Goal: Entertainment & Leisure: Browse casually

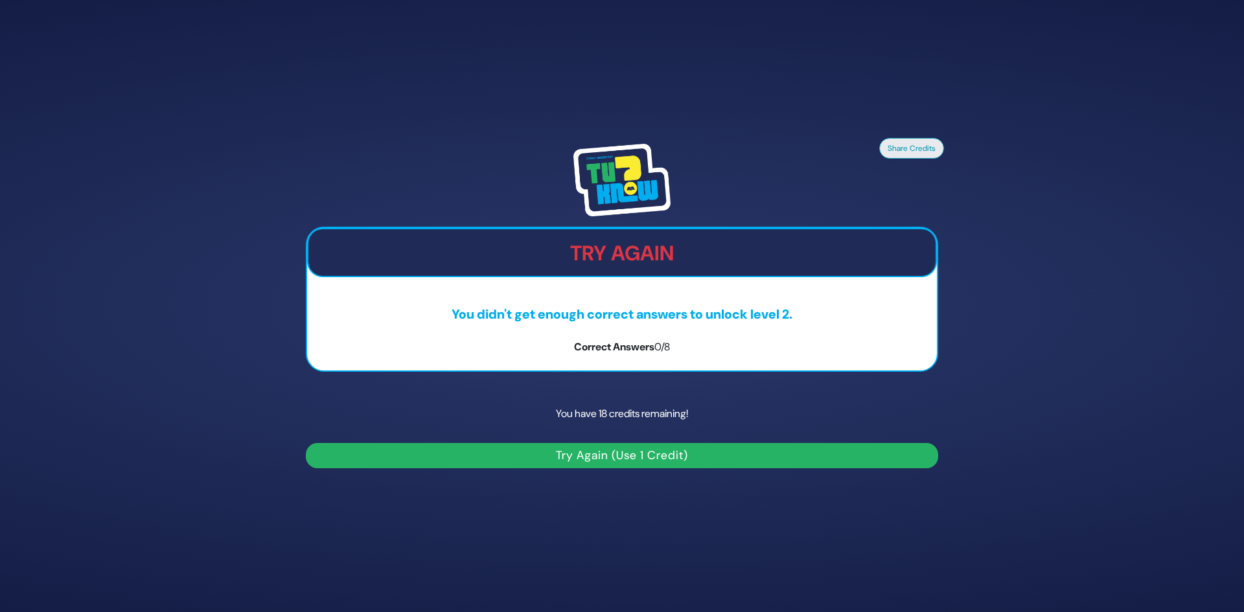
click at [640, 453] on button "Try Again (Use 1 Credit)" at bounding box center [622, 455] width 632 height 25
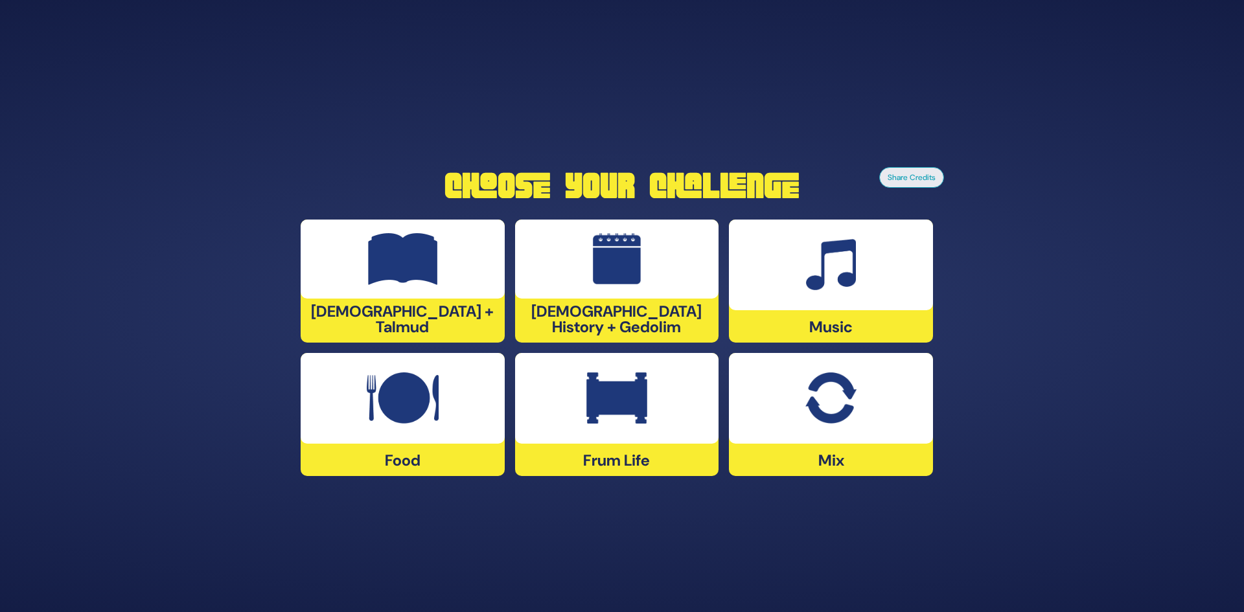
click at [648, 400] on div at bounding box center [617, 398] width 204 height 91
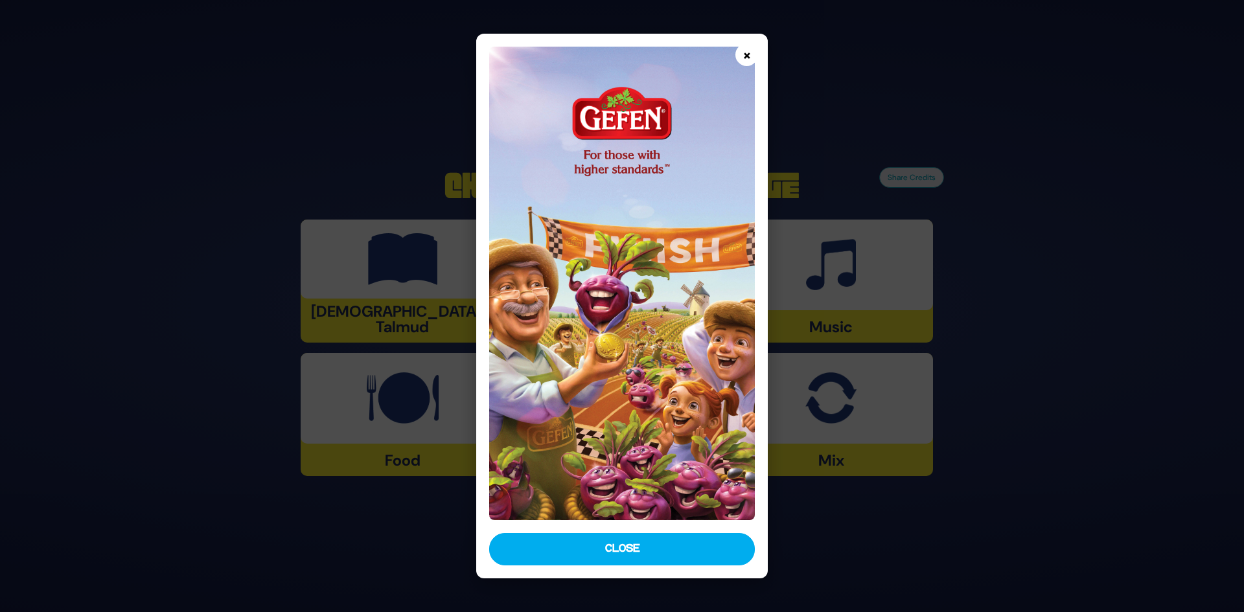
click at [750, 55] on button "×" at bounding box center [746, 54] width 23 height 23
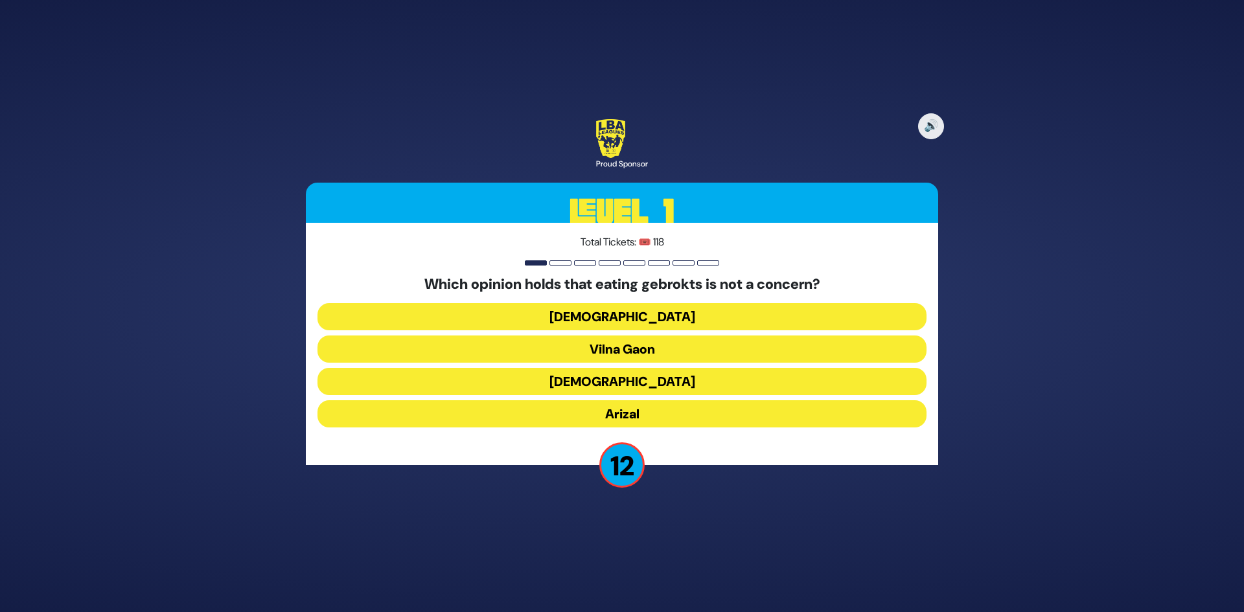
click at [610, 347] on button "Vilna Gaon" at bounding box center [621, 349] width 609 height 27
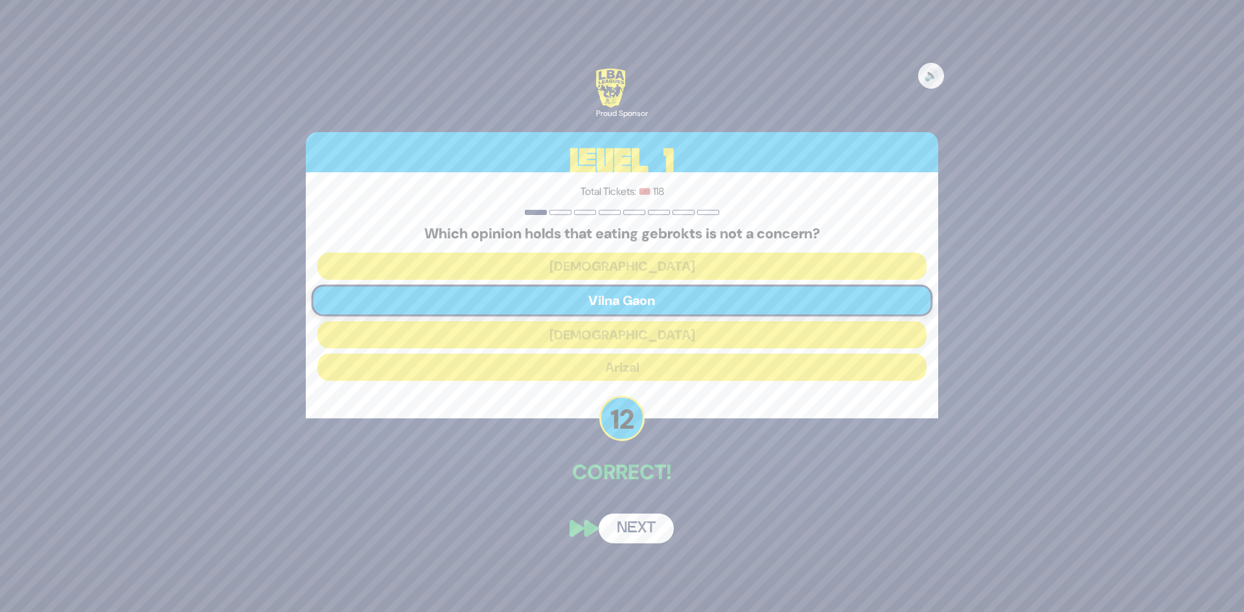
click at [636, 518] on button "Next" at bounding box center [636, 529] width 75 height 30
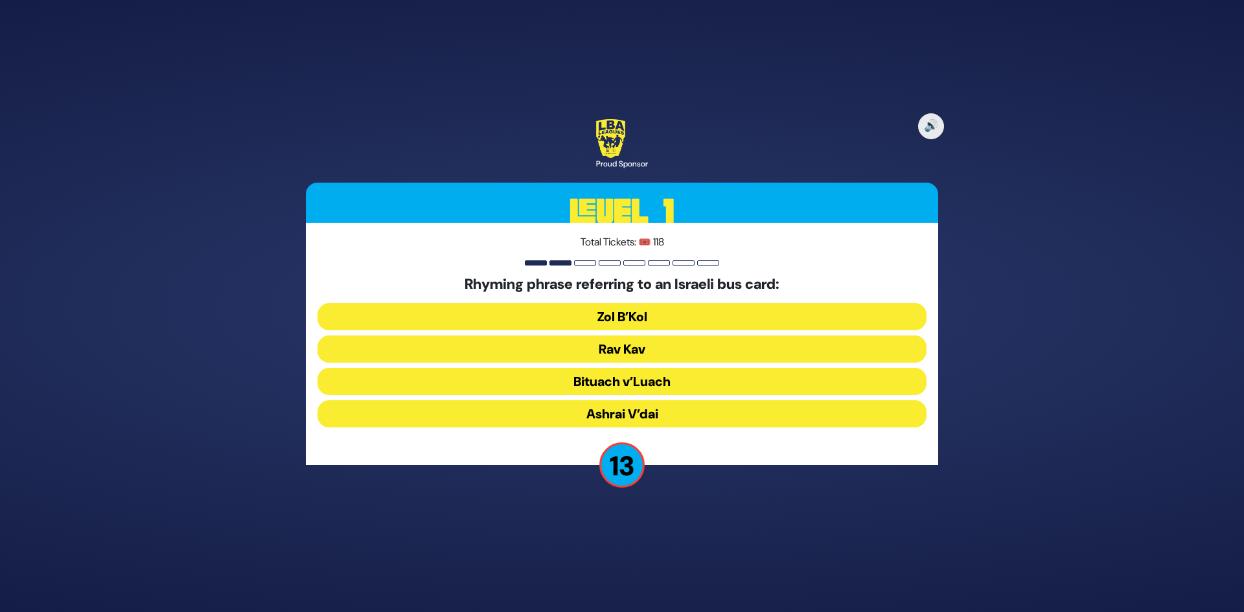
click at [577, 345] on button "Rav Kav" at bounding box center [621, 349] width 609 height 27
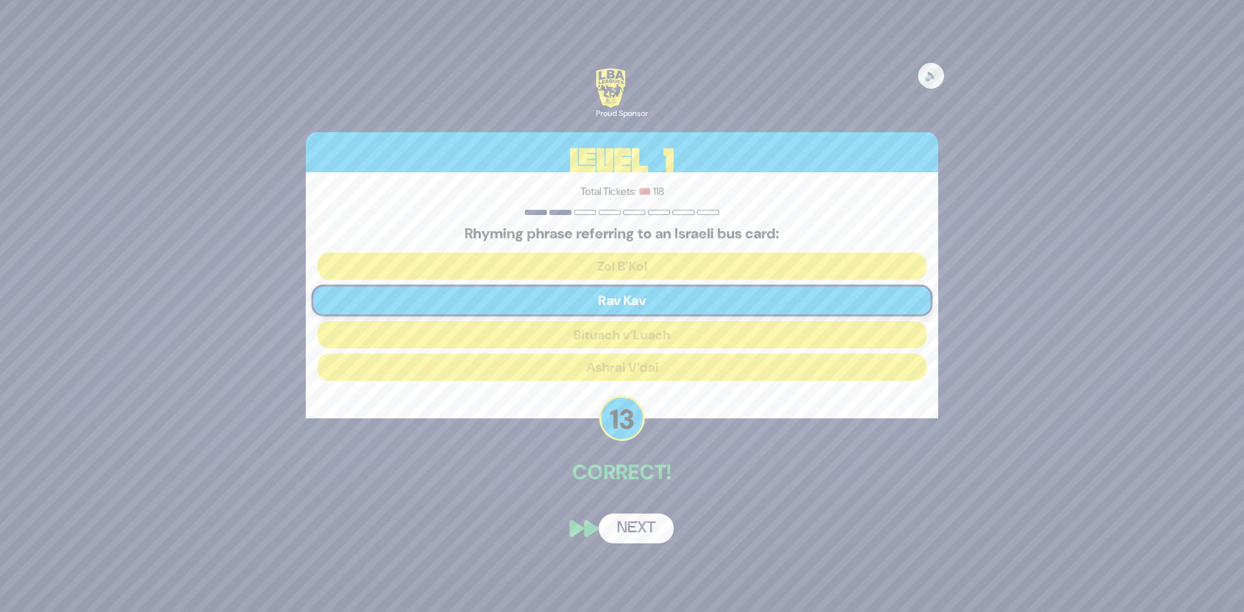
click at [622, 521] on button "Next" at bounding box center [636, 529] width 75 height 30
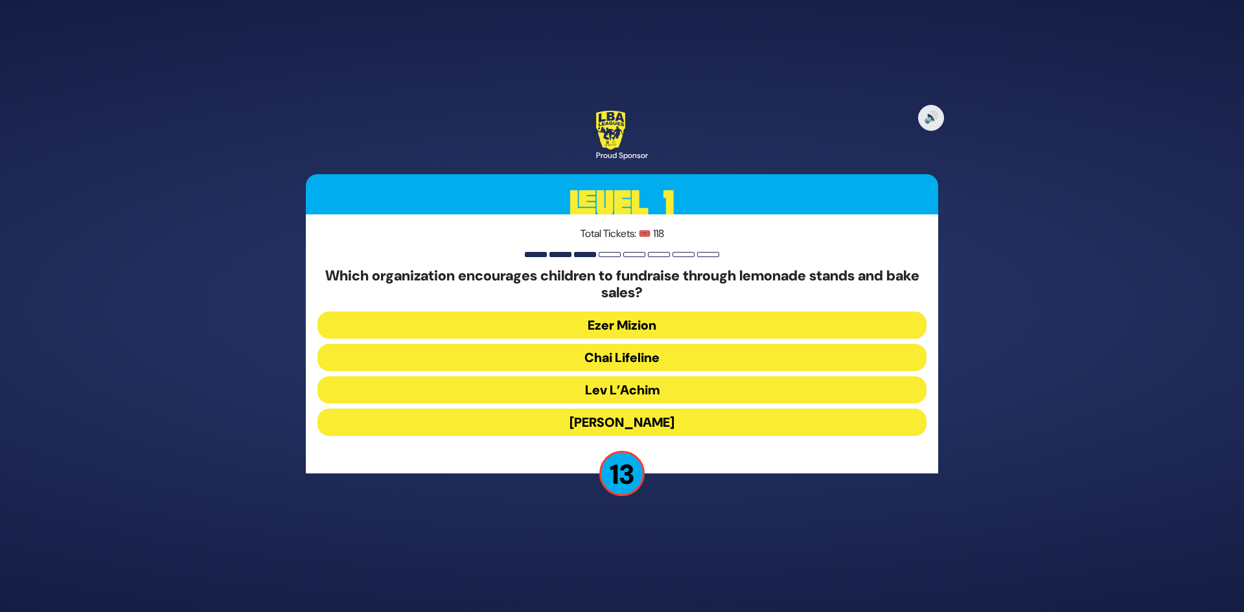
click at [606, 361] on button "Chai Lifeline" at bounding box center [621, 357] width 609 height 27
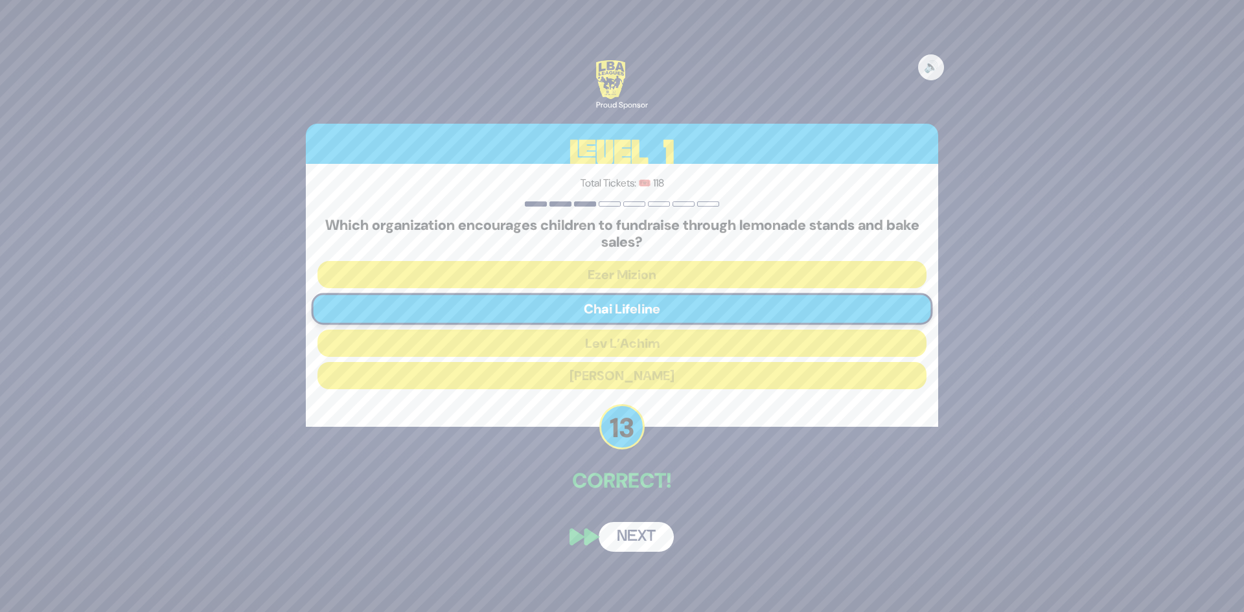
click at [628, 533] on button "Next" at bounding box center [636, 537] width 75 height 30
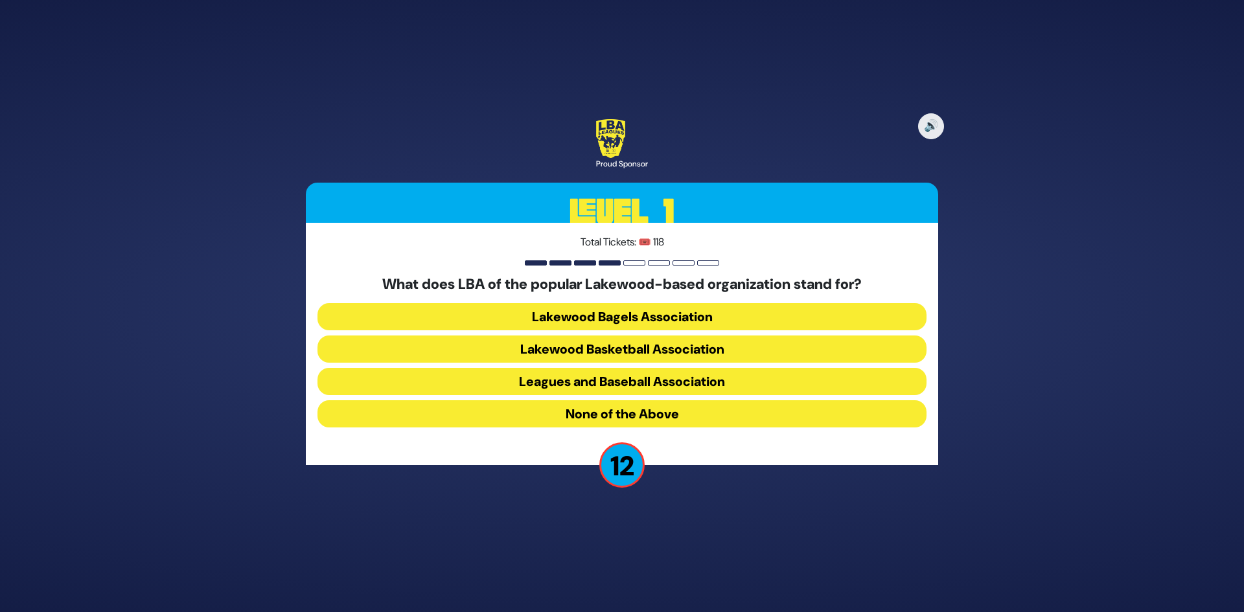
click at [567, 352] on button "Lakewood Basketball Association" at bounding box center [621, 349] width 609 height 27
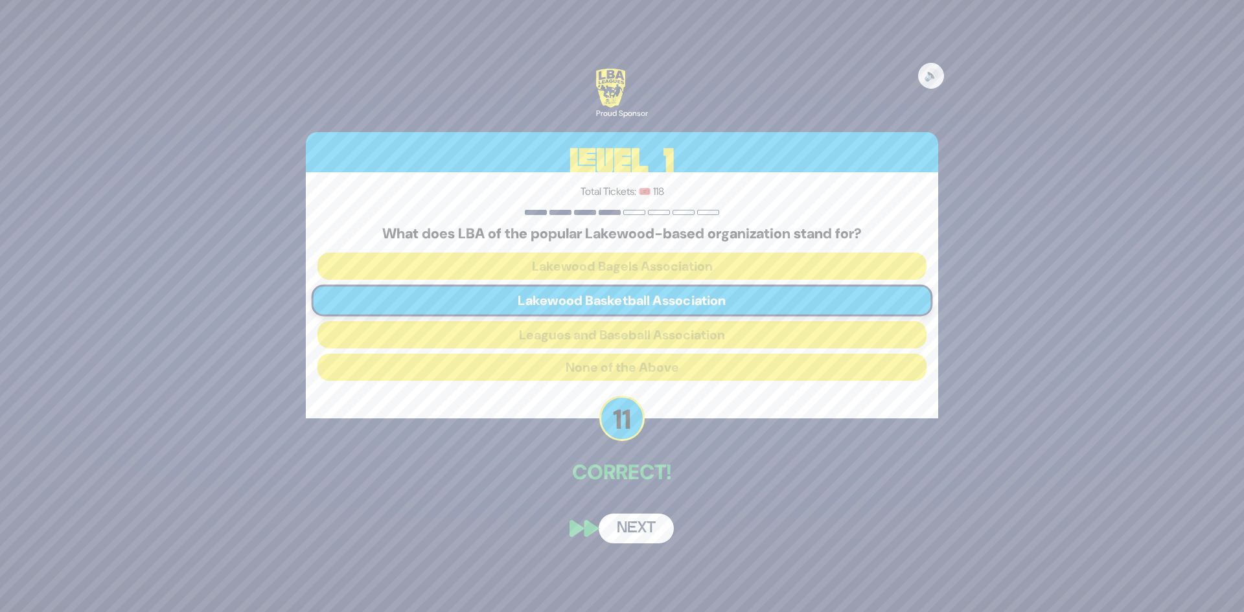
click at [647, 534] on button "Next" at bounding box center [636, 529] width 75 height 30
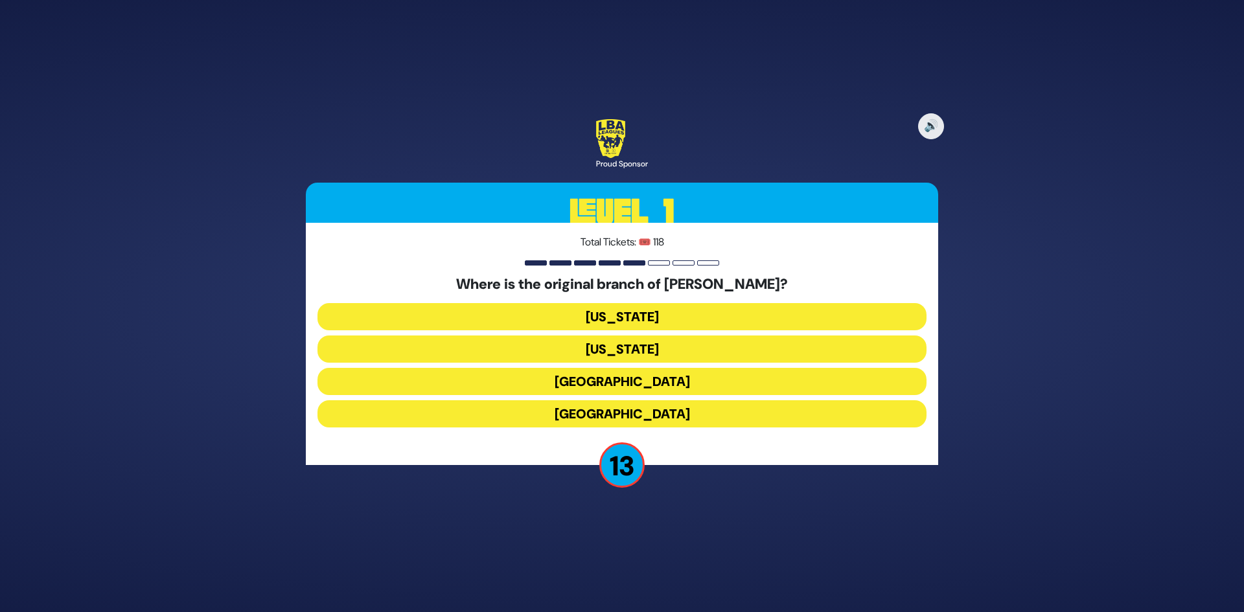
click at [574, 381] on button "London" at bounding box center [621, 381] width 609 height 27
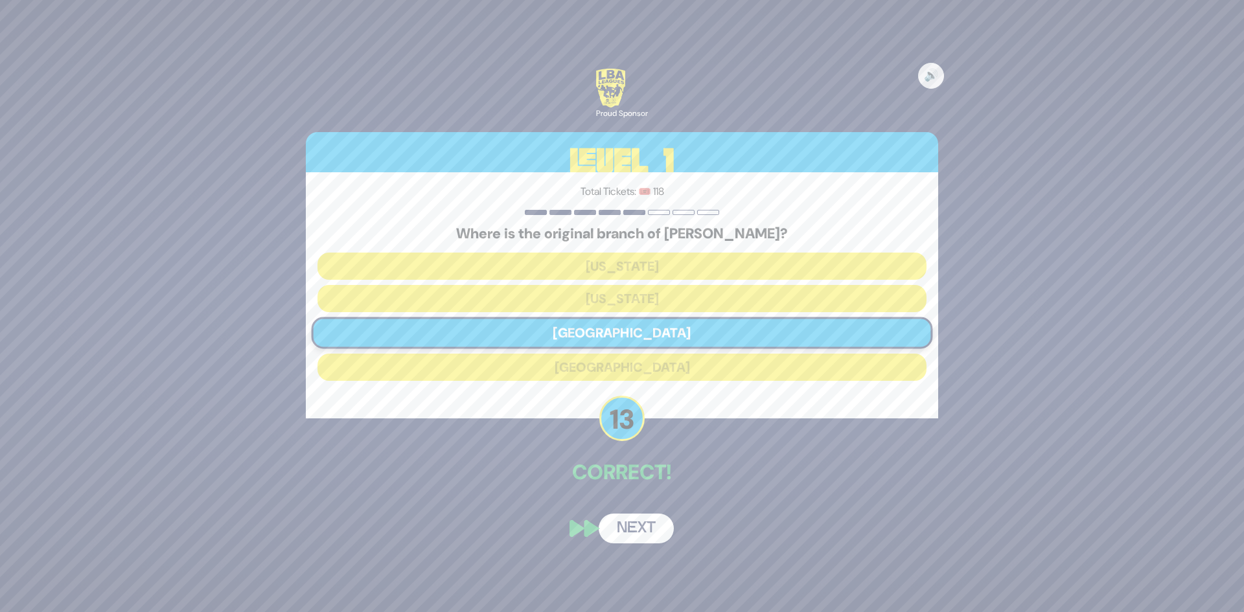
click at [646, 534] on button "Next" at bounding box center [636, 529] width 75 height 30
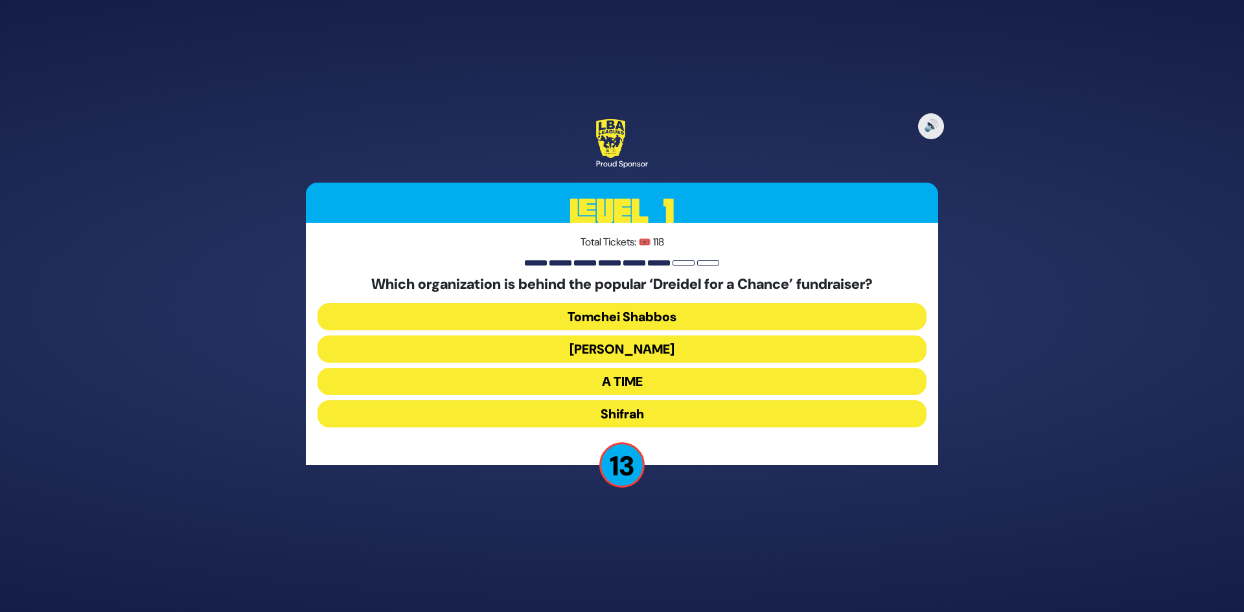
click at [547, 350] on button "Bonei Olam" at bounding box center [621, 349] width 609 height 27
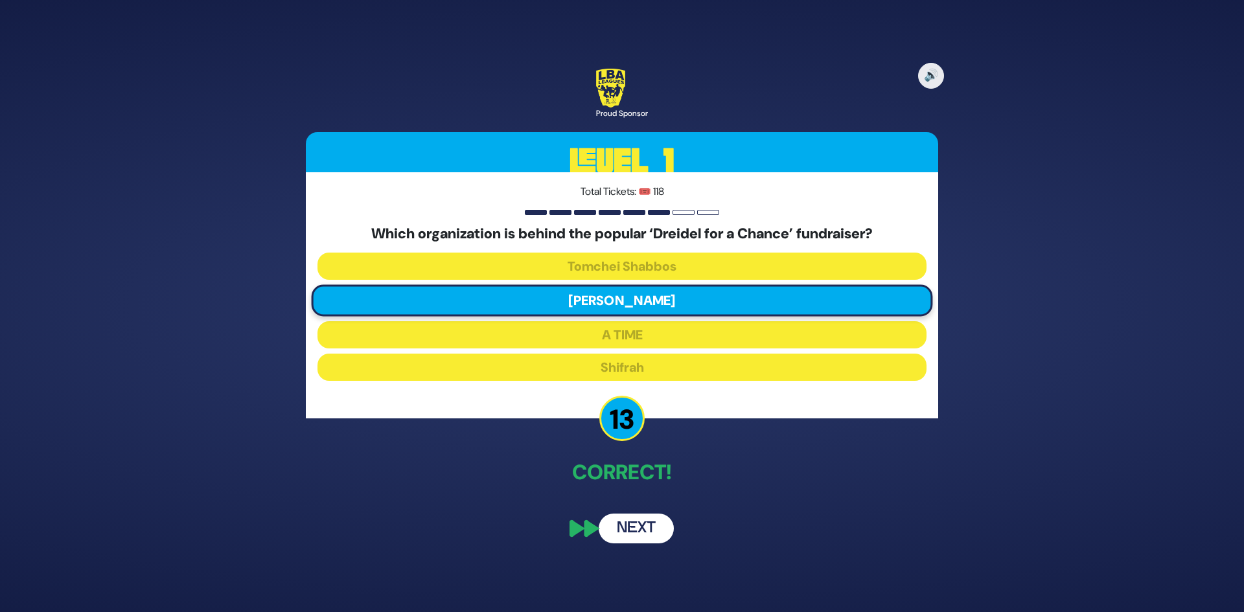
click at [627, 534] on button "Next" at bounding box center [636, 529] width 75 height 30
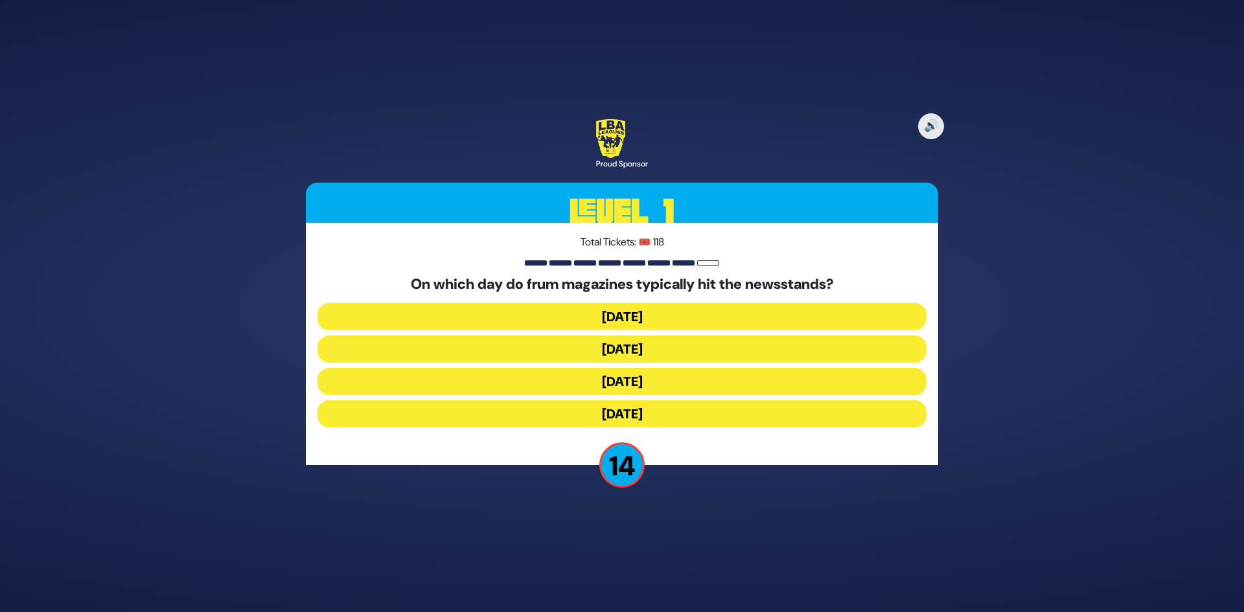
click at [564, 352] on button "Wednesday" at bounding box center [621, 349] width 609 height 27
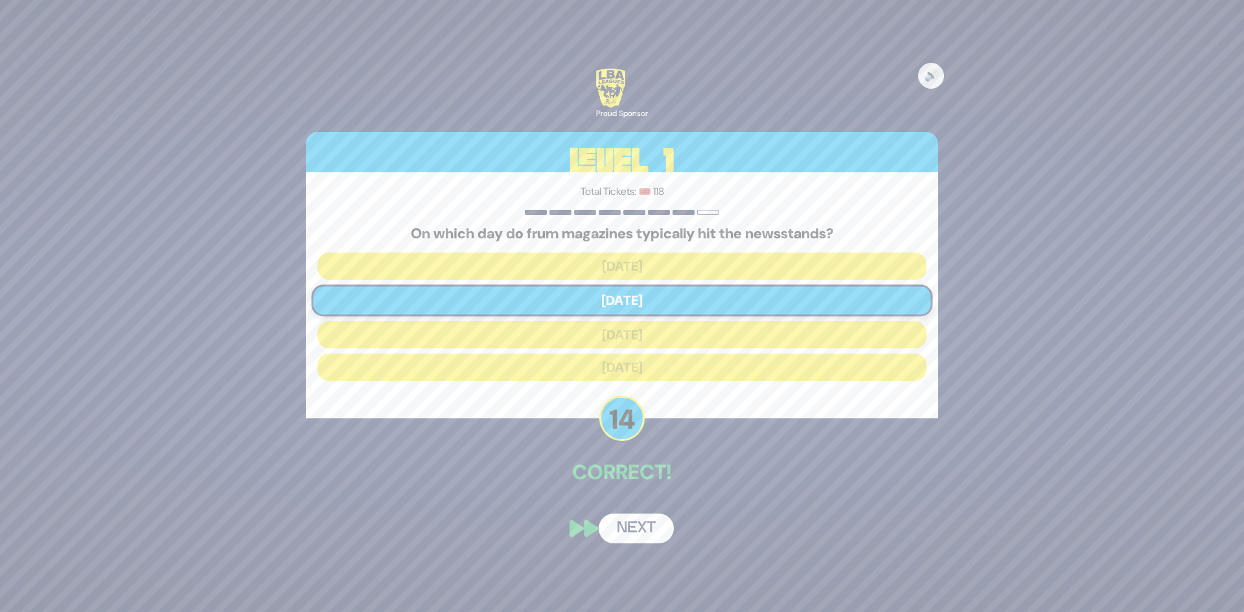
click at [620, 522] on button "Next" at bounding box center [636, 529] width 75 height 30
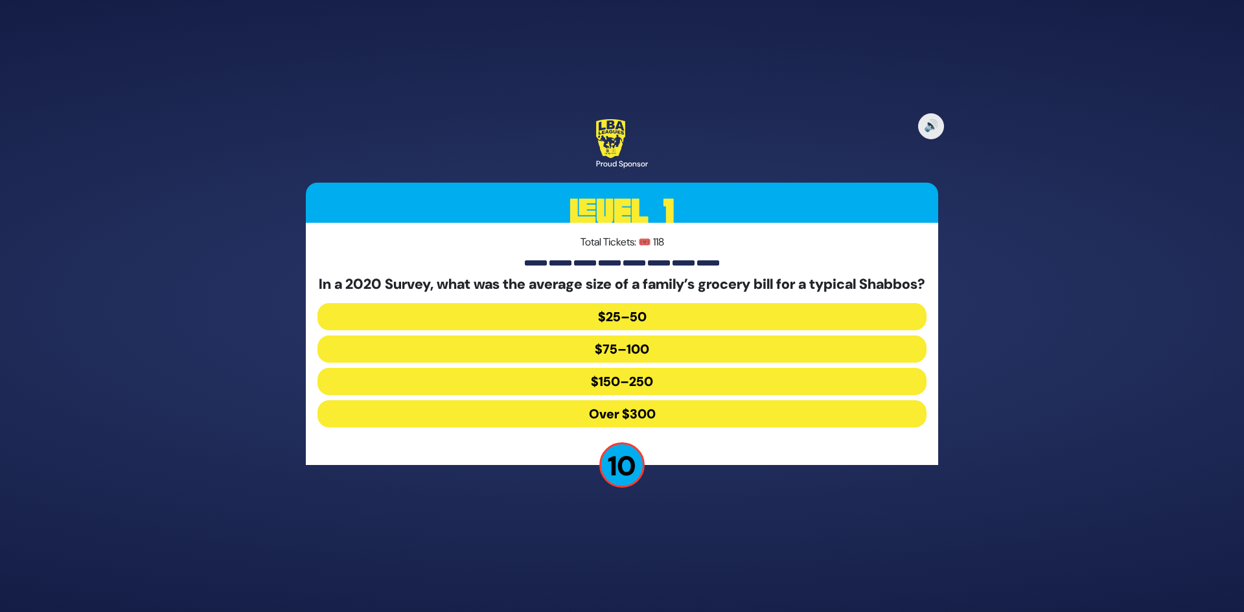
click at [586, 394] on button "$150–250" at bounding box center [621, 381] width 609 height 27
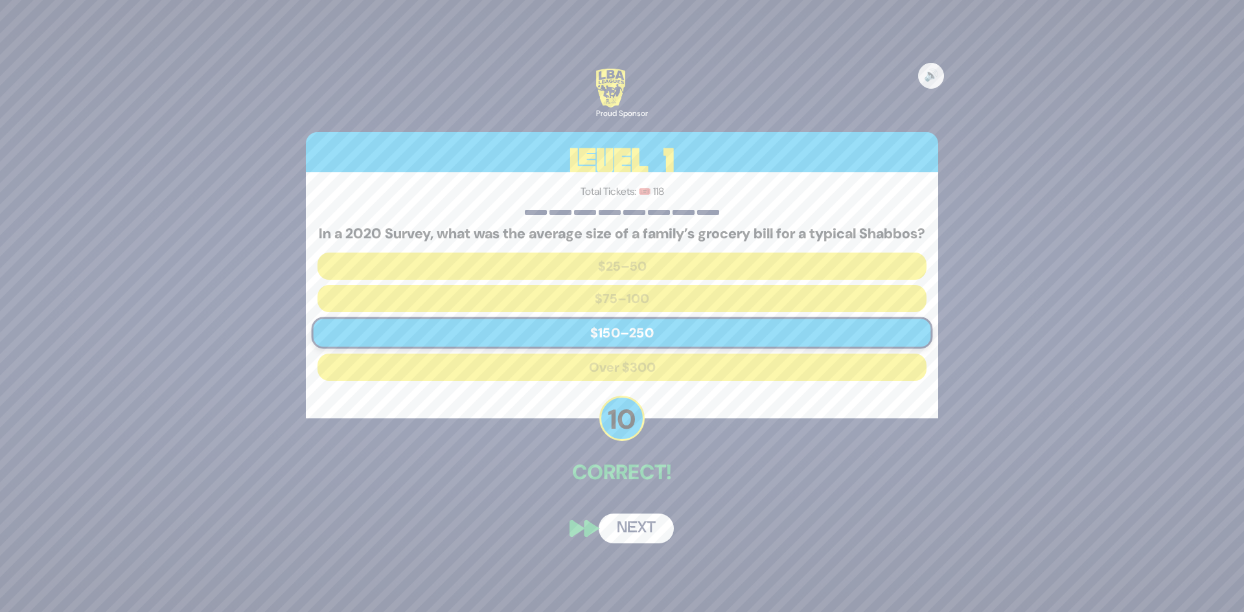
click at [630, 530] on button "Next" at bounding box center [636, 529] width 75 height 30
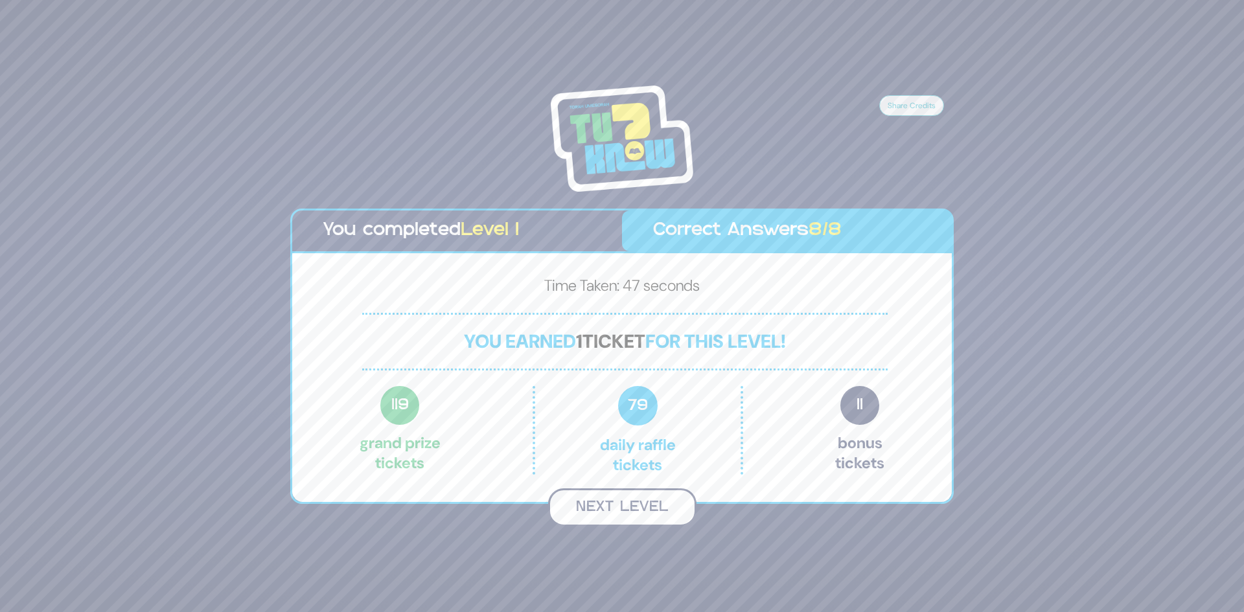
click at [617, 513] on button "Next Level" at bounding box center [622, 507] width 148 height 38
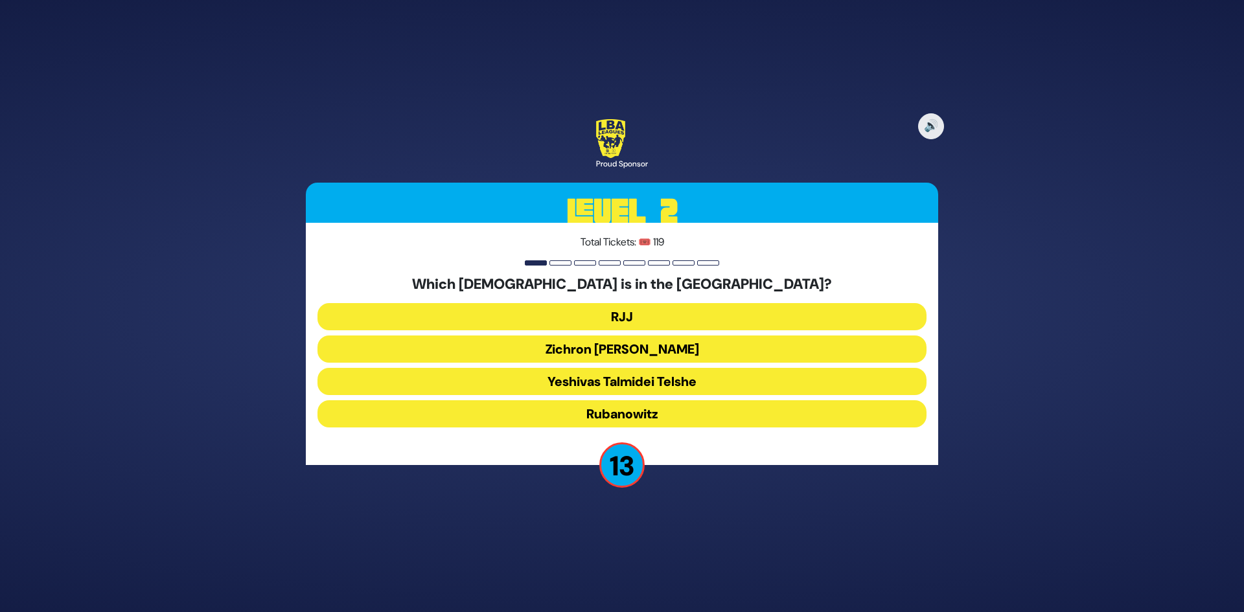
click at [562, 374] on button "Yeshivas Talmidei Telshe" at bounding box center [621, 381] width 609 height 27
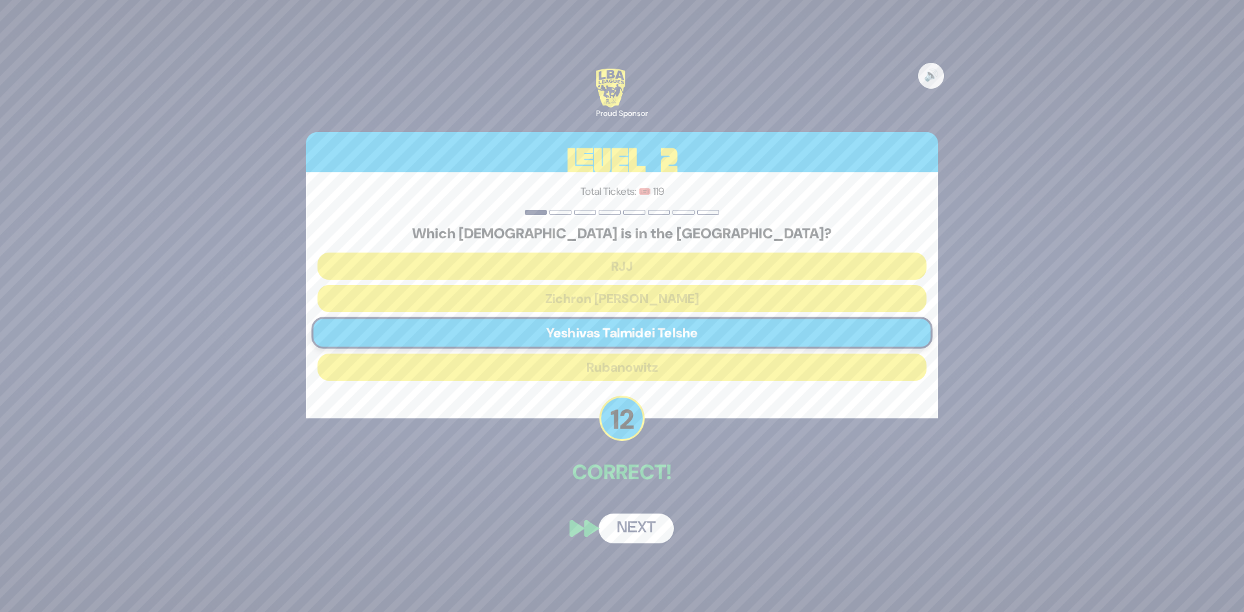
click at [634, 537] on button "Next" at bounding box center [636, 529] width 75 height 30
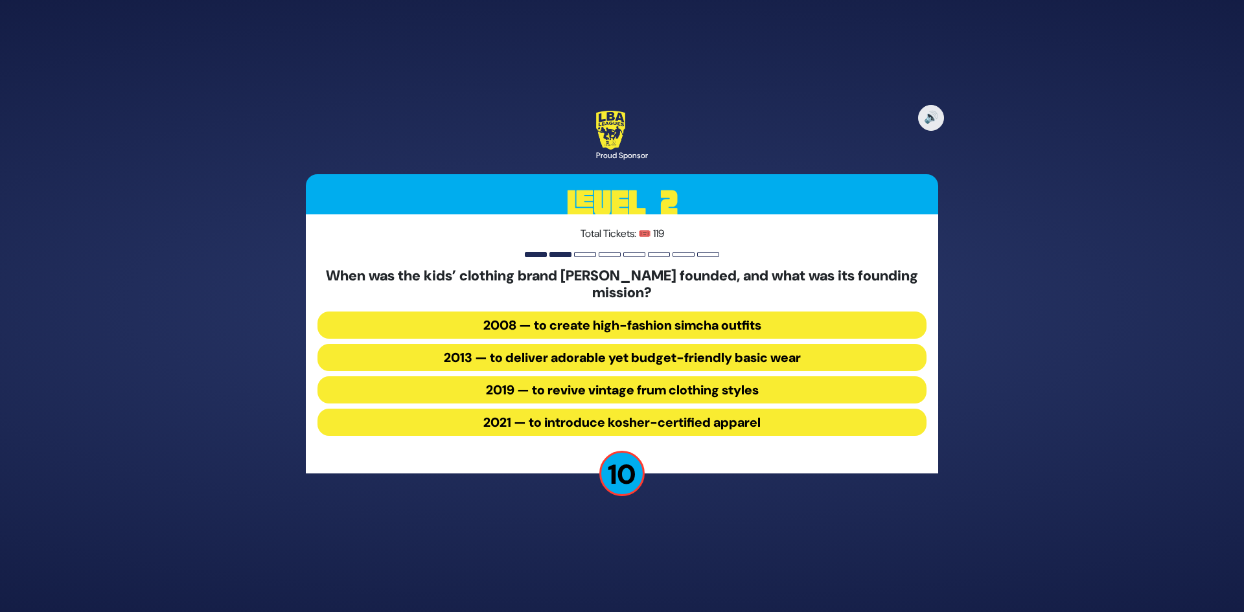
click at [606, 360] on button "2013 — to deliver adorable yet budget-friendly basic wear" at bounding box center [621, 357] width 609 height 27
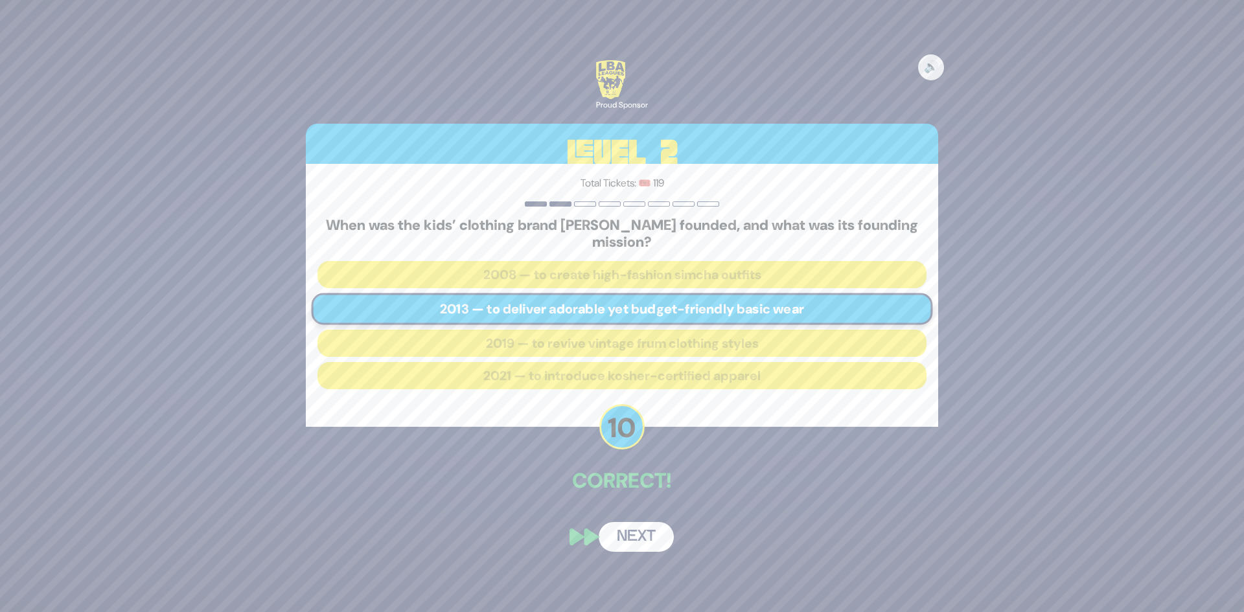
click at [617, 533] on button "Next" at bounding box center [636, 537] width 75 height 30
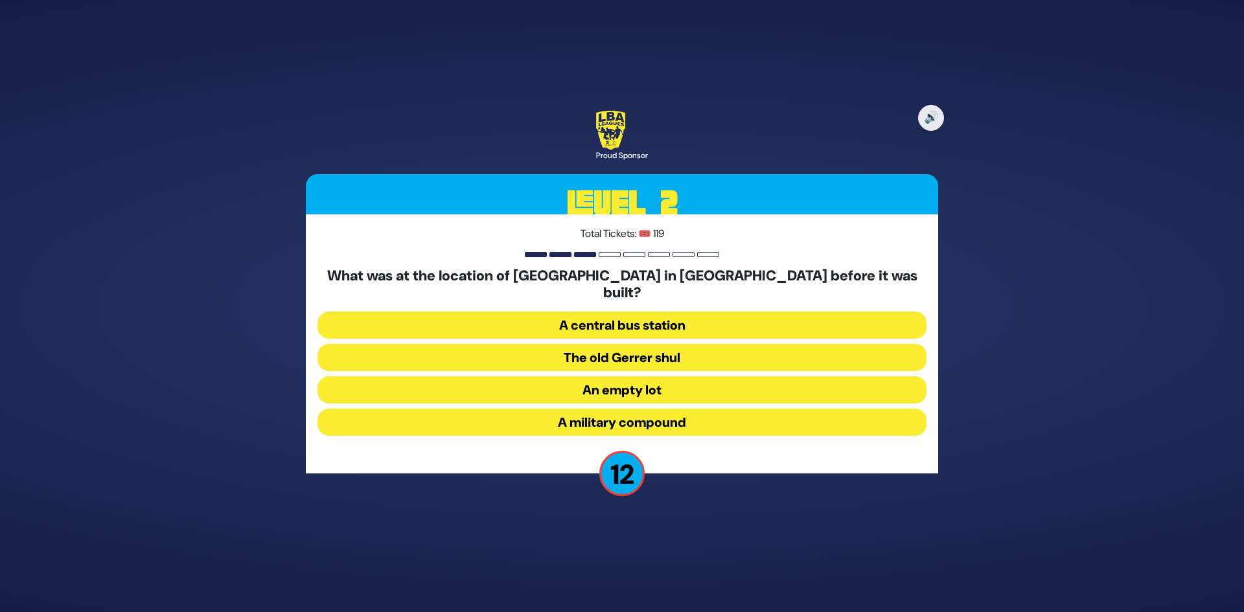
click at [524, 415] on button "A military compound" at bounding box center [621, 422] width 609 height 27
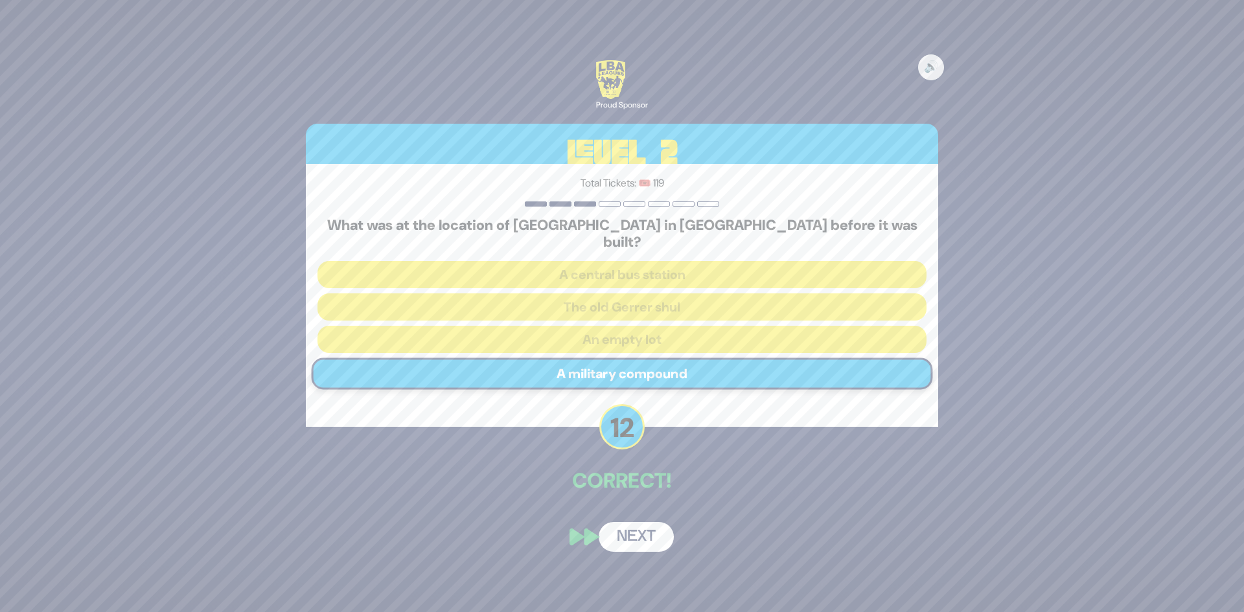
click at [634, 533] on button "Next" at bounding box center [636, 537] width 75 height 30
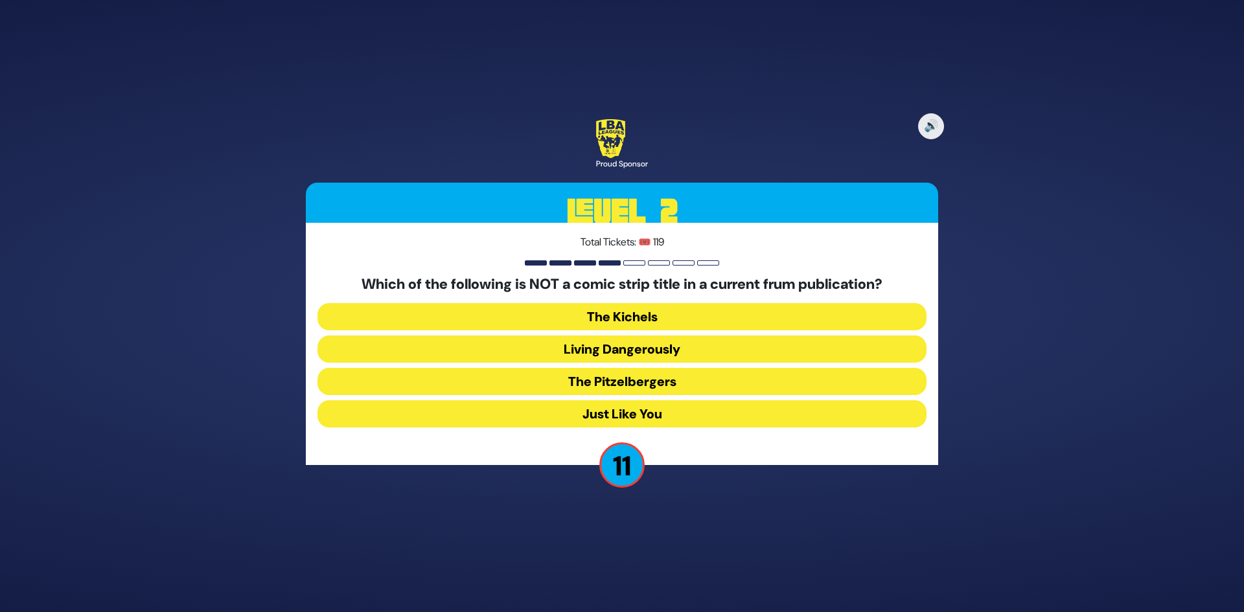
click at [623, 420] on button "Just Like You" at bounding box center [621, 413] width 609 height 27
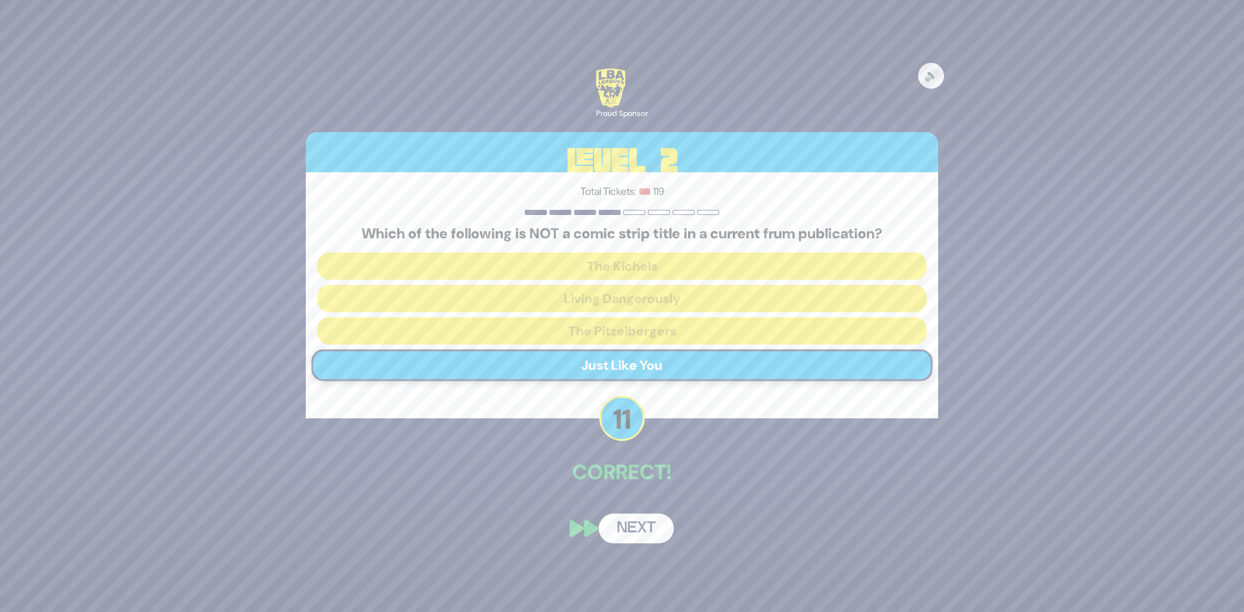
click at [645, 533] on button "Next" at bounding box center [636, 529] width 75 height 30
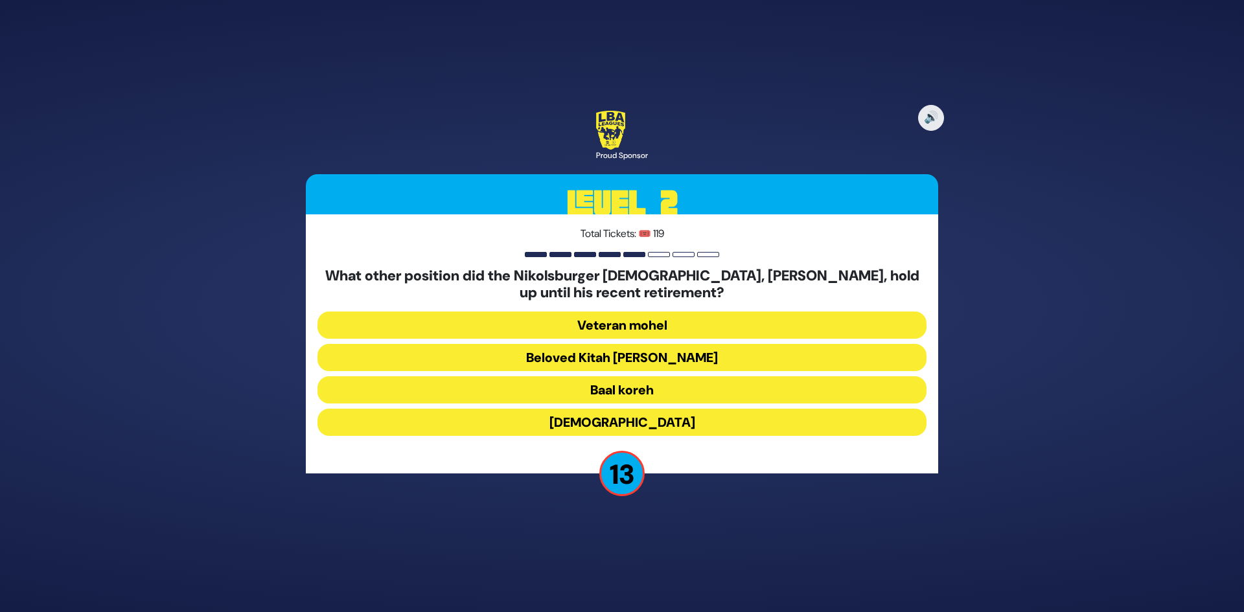
click at [556, 363] on button "Beloved Kitah Aleph Rebbi" at bounding box center [621, 357] width 609 height 27
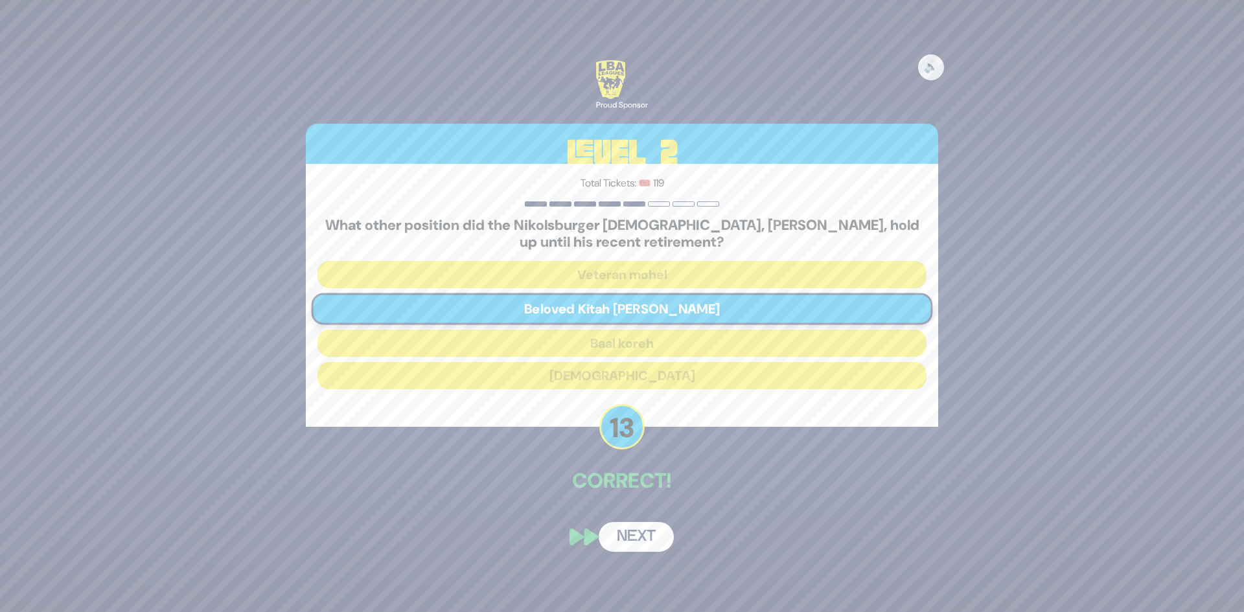
click at [632, 538] on button "Next" at bounding box center [636, 537] width 75 height 30
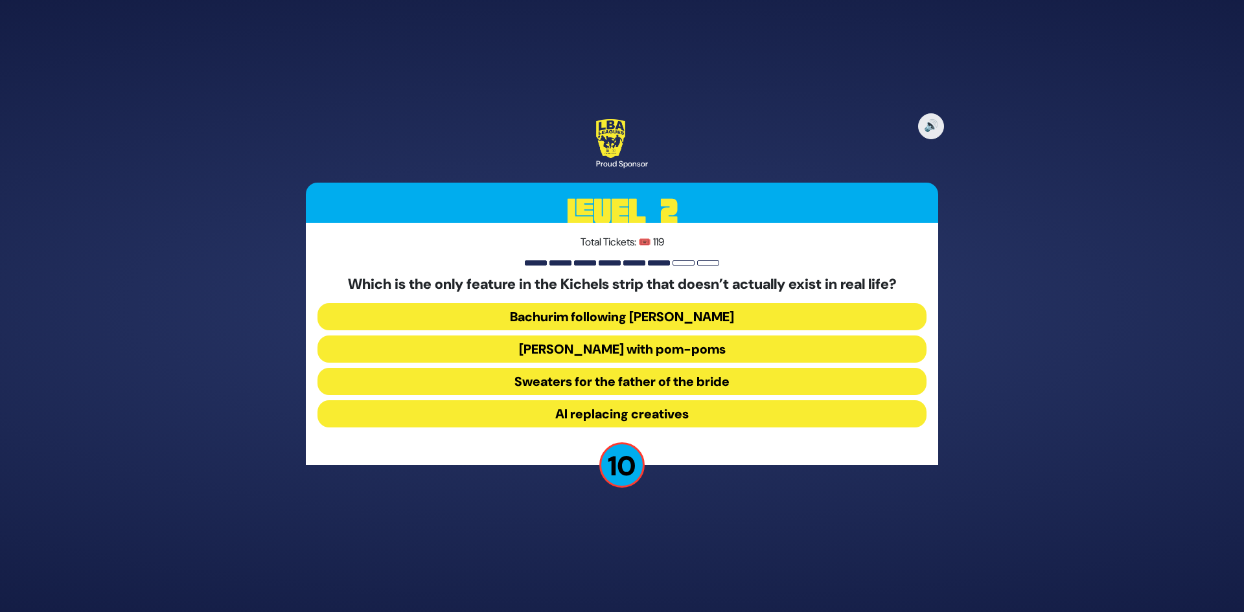
click at [555, 411] on button "AI replacing creatives" at bounding box center [621, 413] width 609 height 27
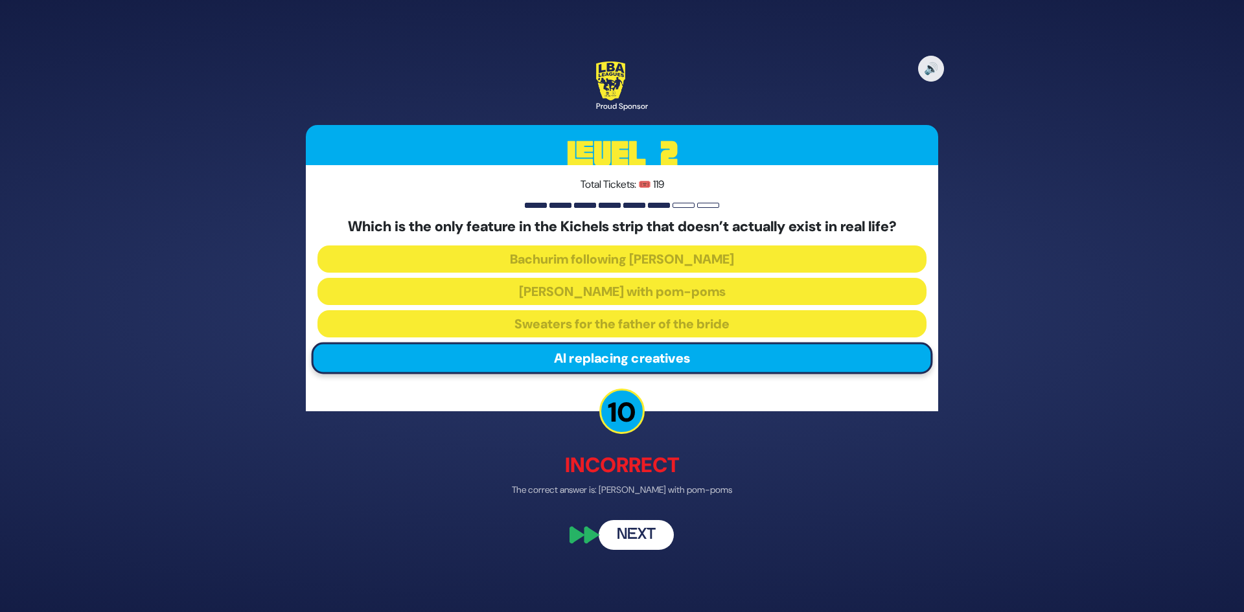
click at [628, 541] on button "Next" at bounding box center [636, 536] width 75 height 30
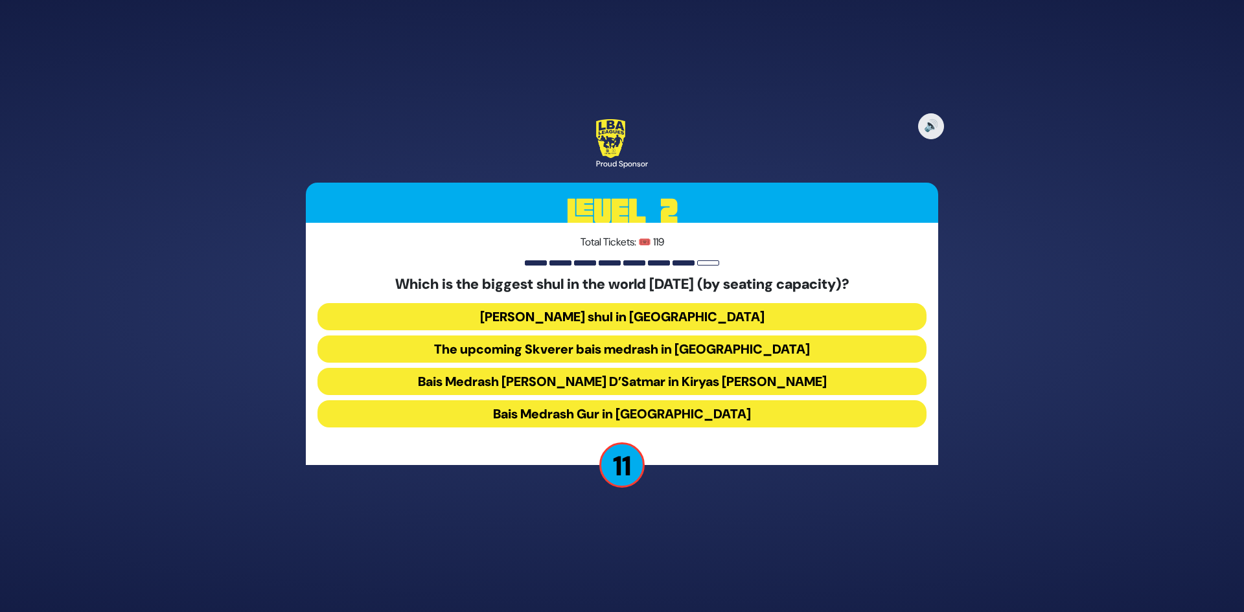
click at [577, 407] on button "Bais Medrash Gur in Yerushalayim" at bounding box center [621, 413] width 609 height 27
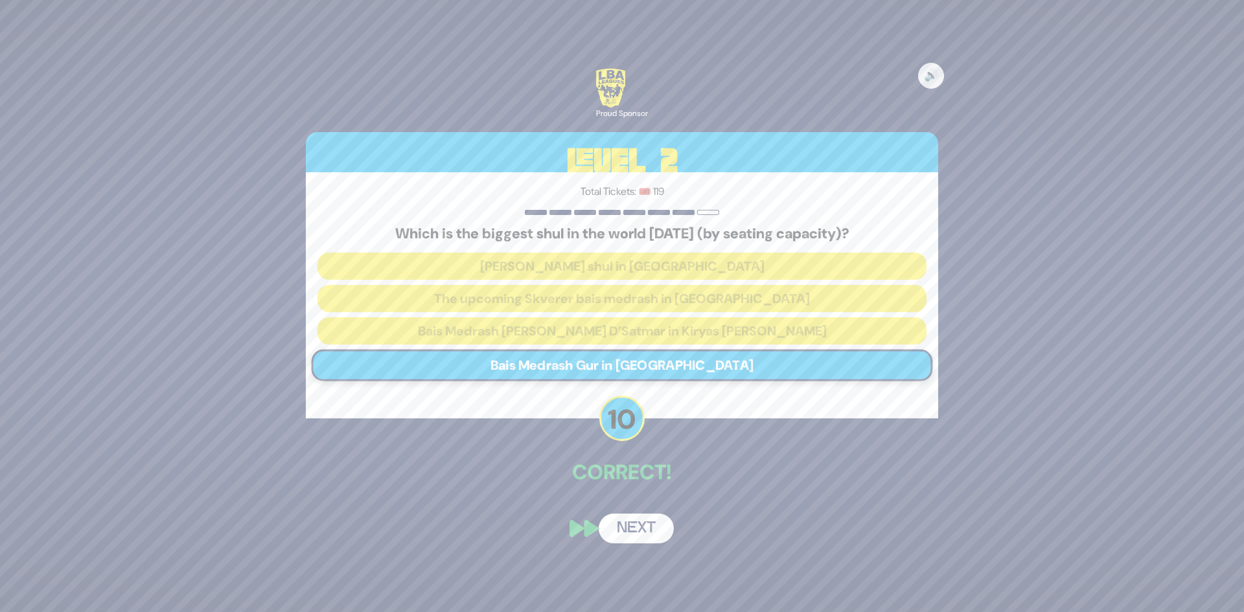
click at [649, 530] on button "Next" at bounding box center [636, 529] width 75 height 30
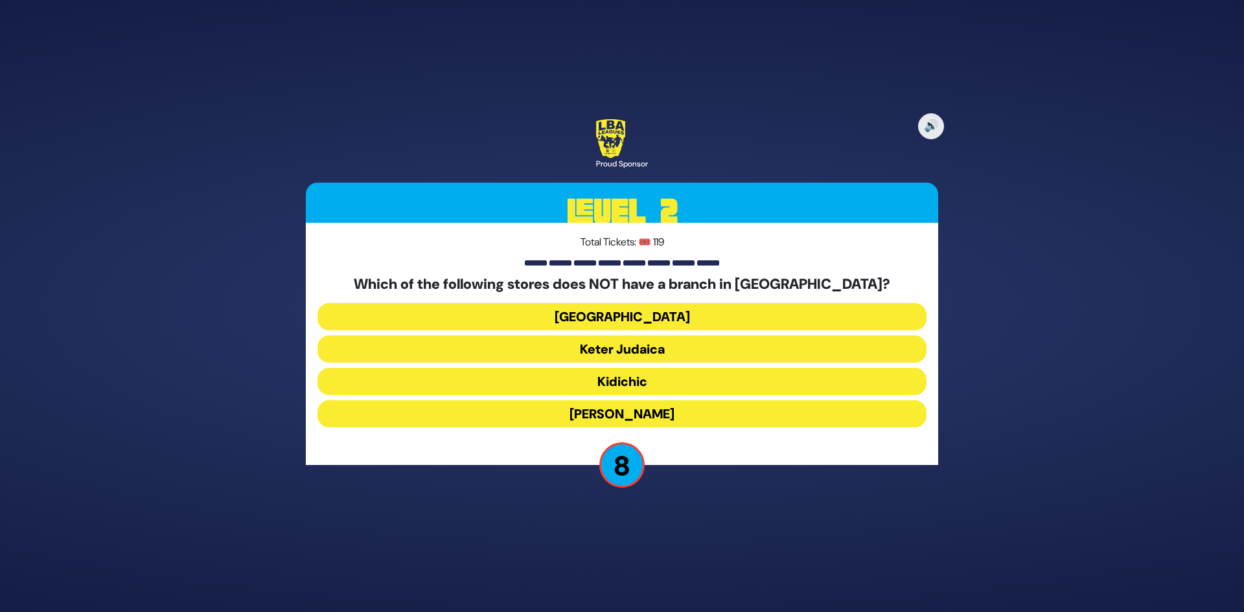
click at [608, 312] on button "Shell Station" at bounding box center [621, 316] width 609 height 27
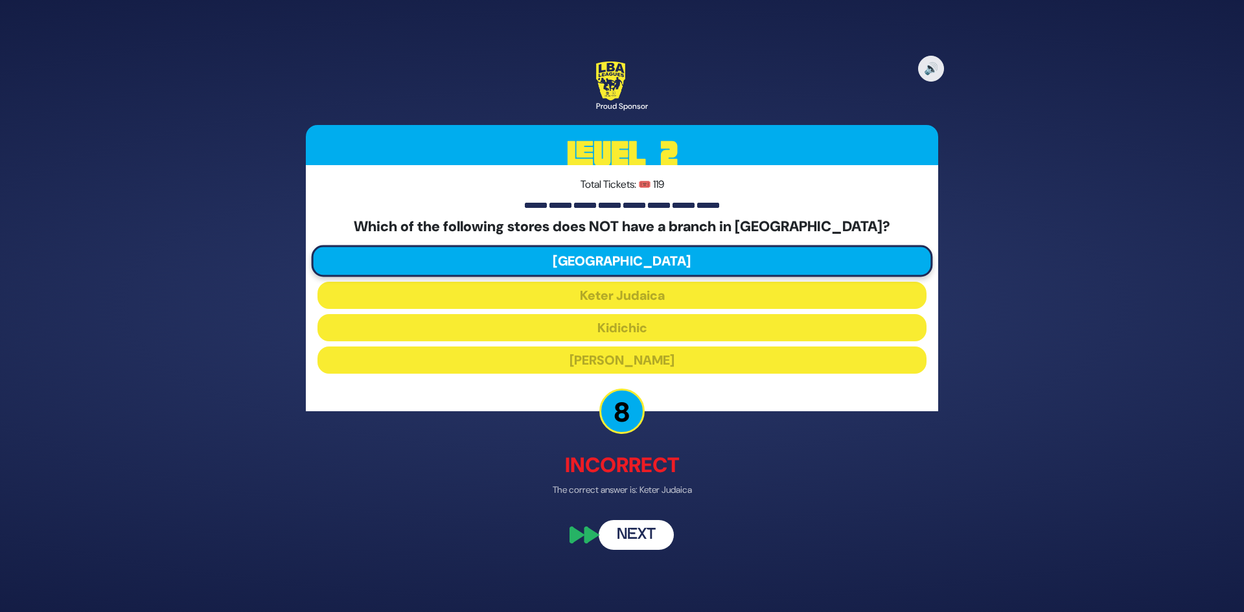
click at [634, 531] on button "Next" at bounding box center [636, 536] width 75 height 30
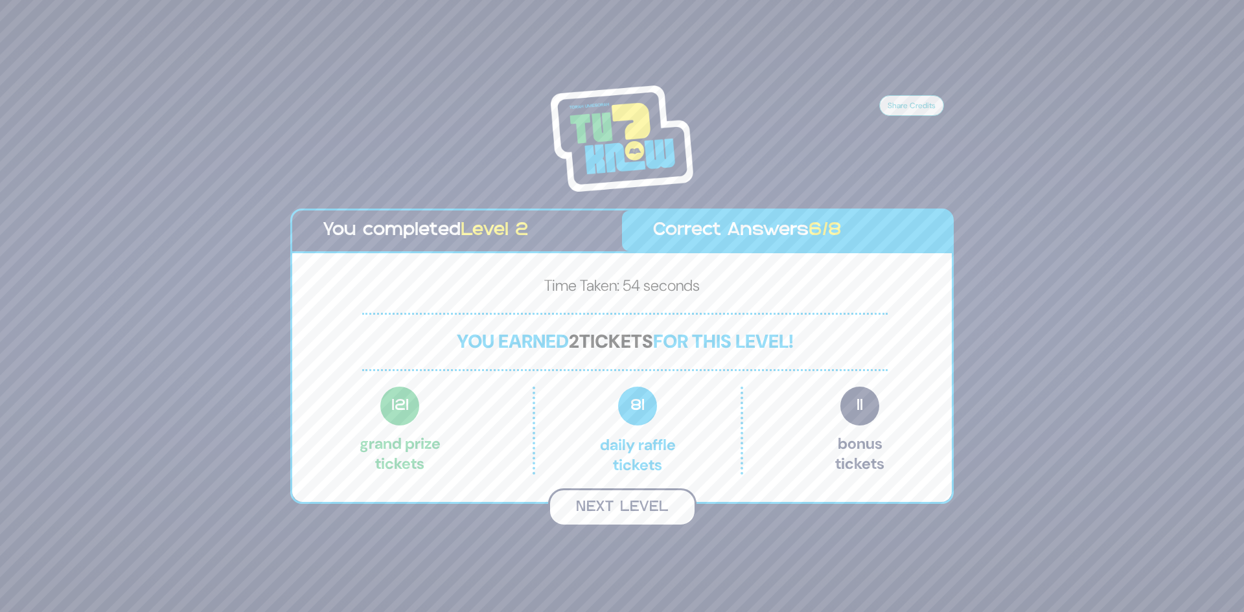
click at [621, 510] on button "Next Level" at bounding box center [622, 507] width 148 height 38
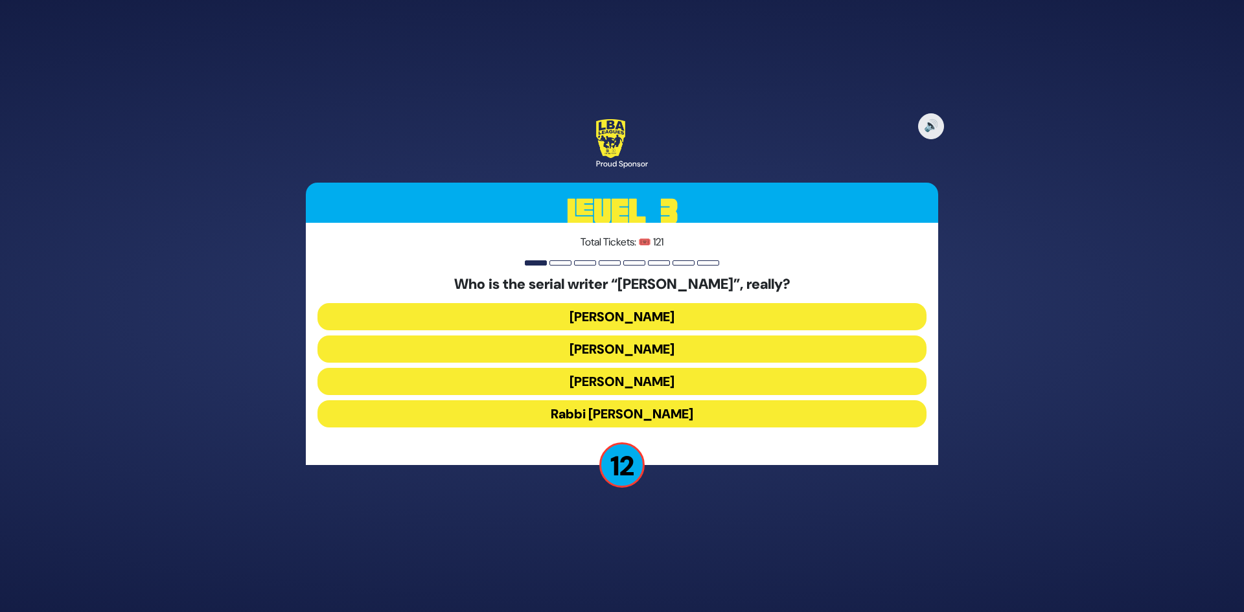
click at [584, 346] on button "Yisroel Besser" at bounding box center [621, 349] width 609 height 27
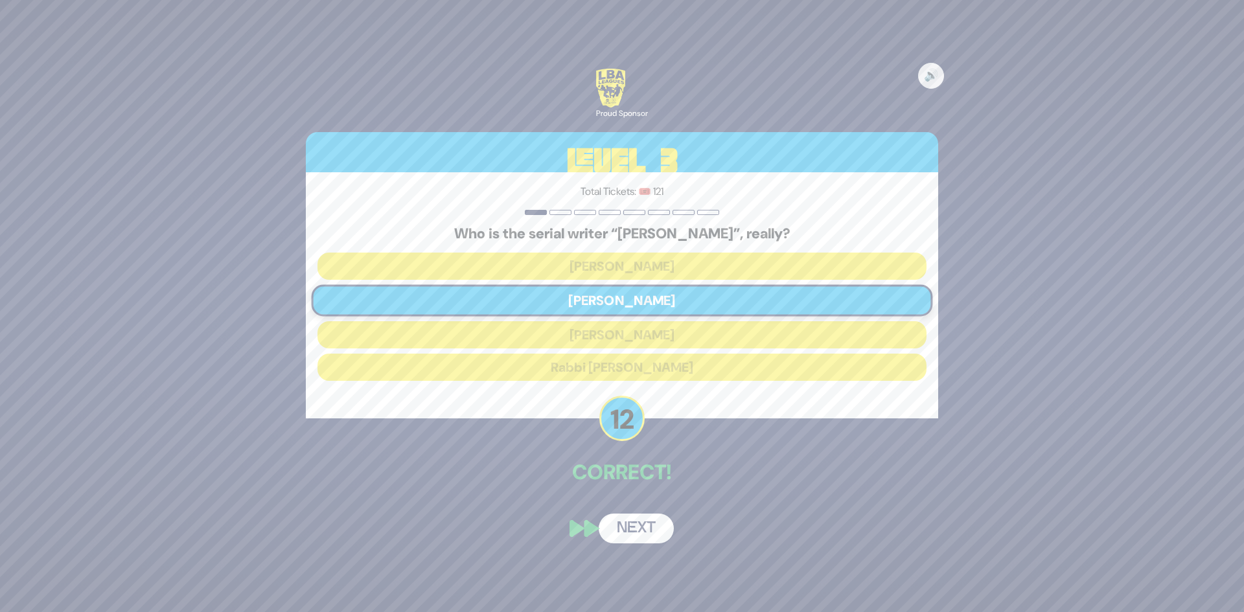
click at [636, 521] on button "Next" at bounding box center [636, 529] width 75 height 30
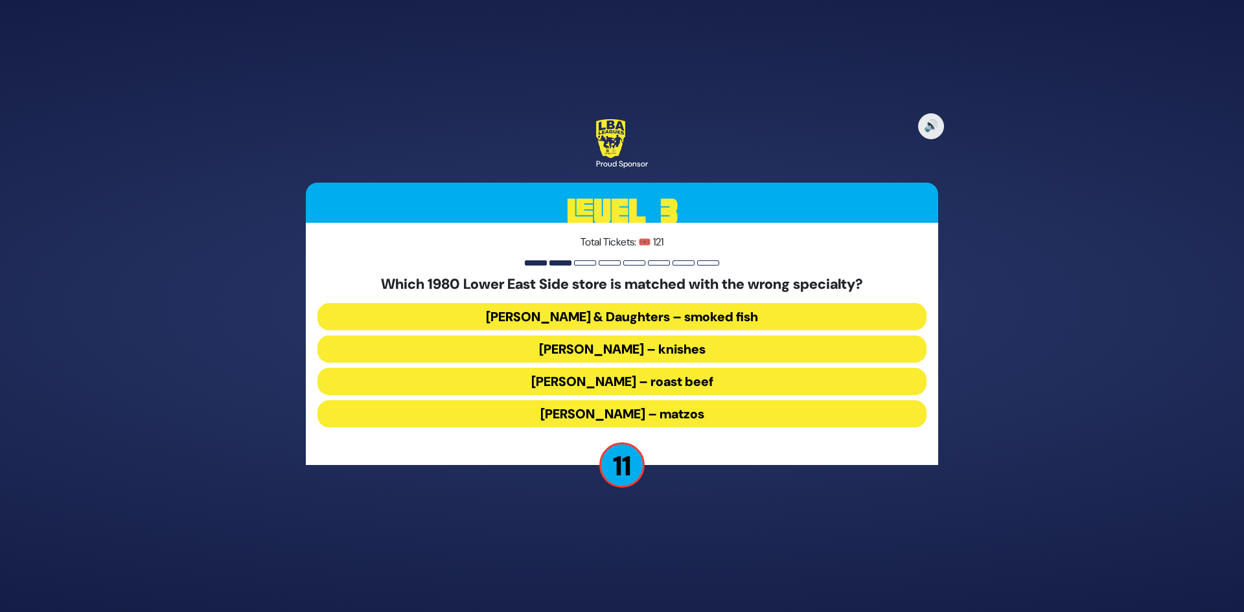
click at [548, 384] on button "Ratner’s – roast beef" at bounding box center [621, 381] width 609 height 27
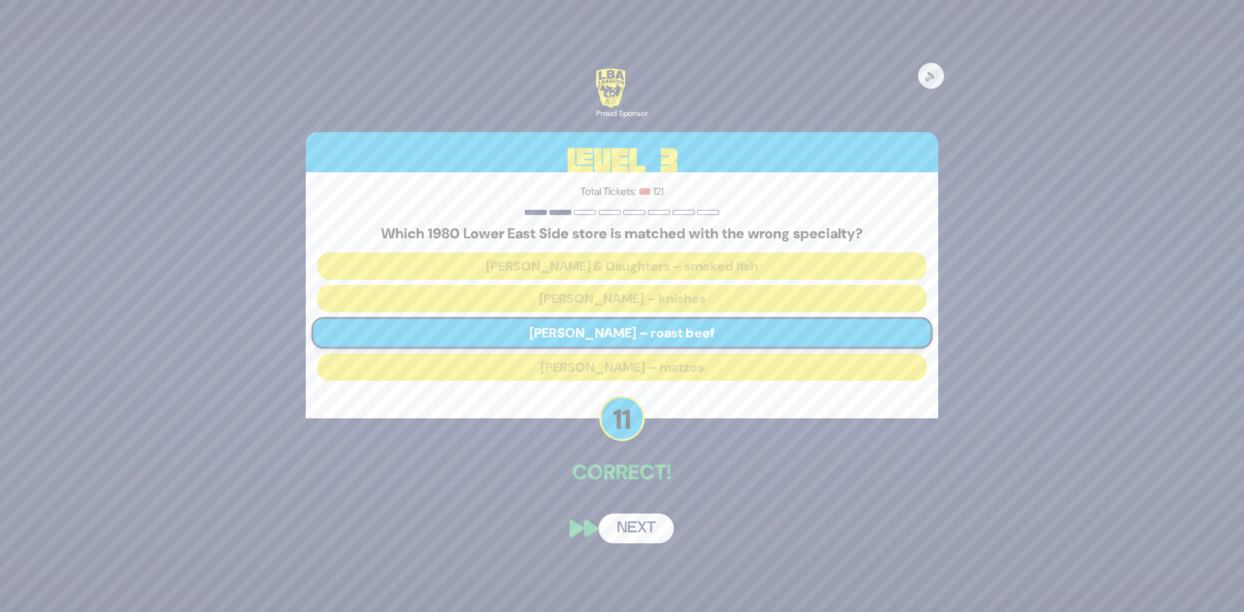
click at [643, 534] on button "Next" at bounding box center [636, 529] width 75 height 30
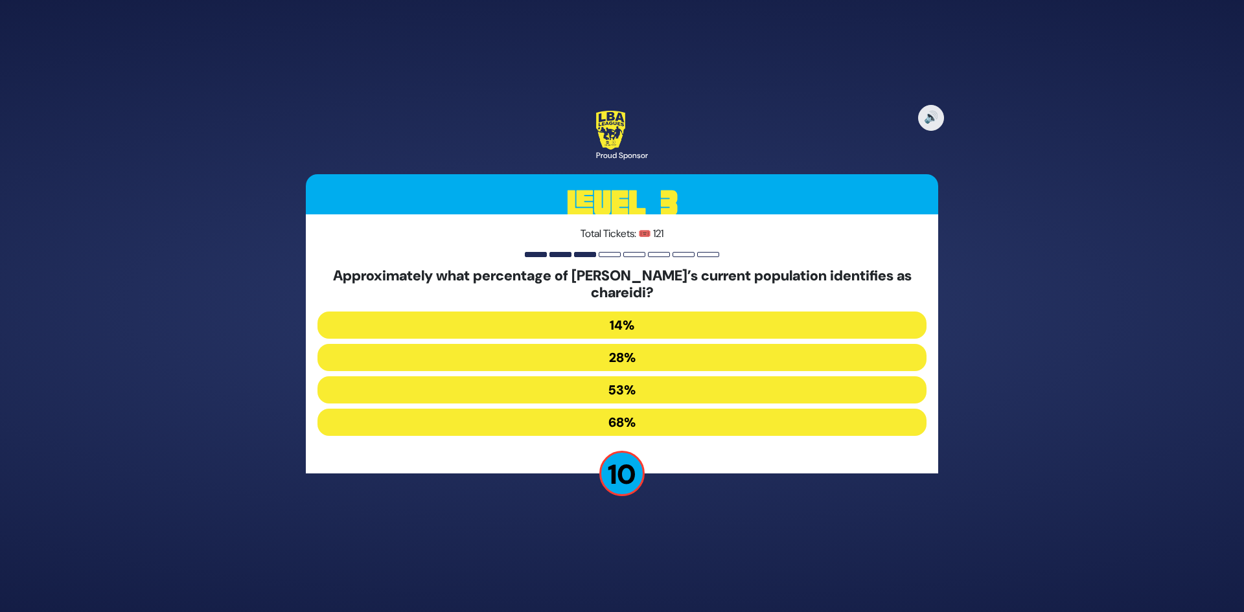
click at [591, 369] on button "28%" at bounding box center [621, 357] width 609 height 27
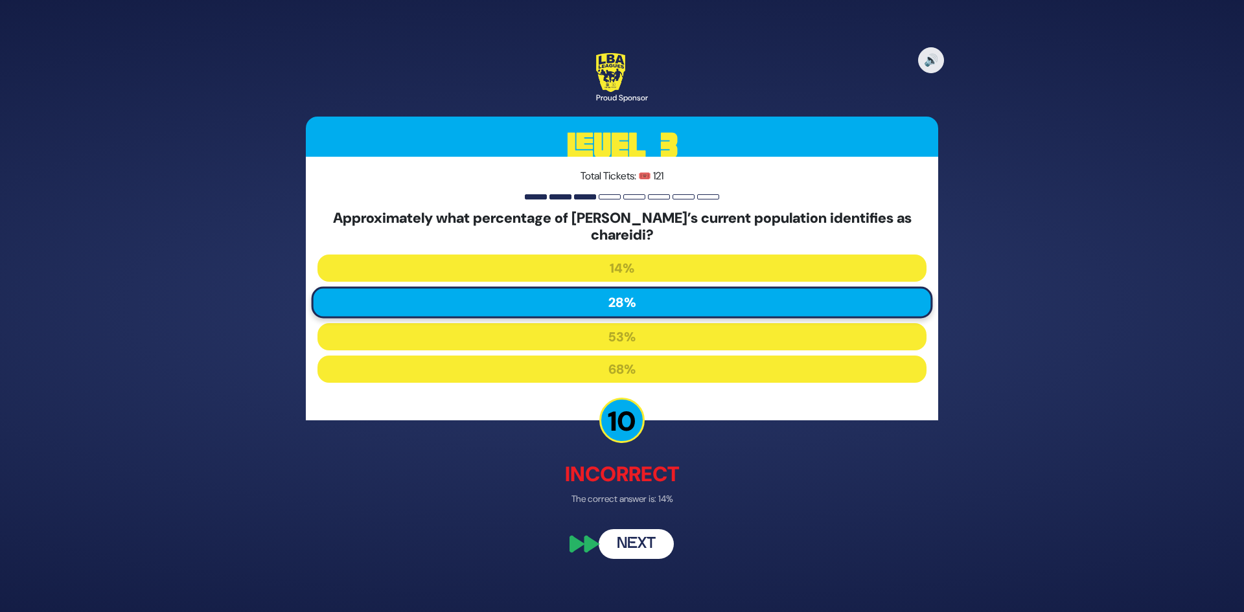
click at [637, 540] on button "Next" at bounding box center [636, 544] width 75 height 30
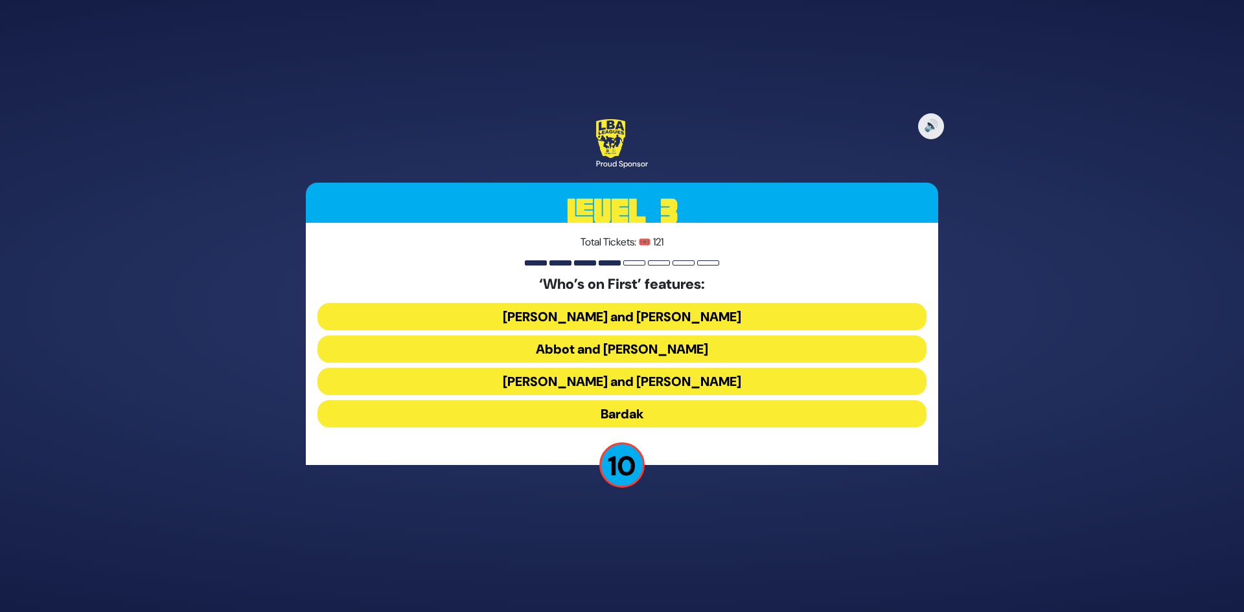
click at [595, 350] on button "Abbot and Costello" at bounding box center [621, 349] width 609 height 27
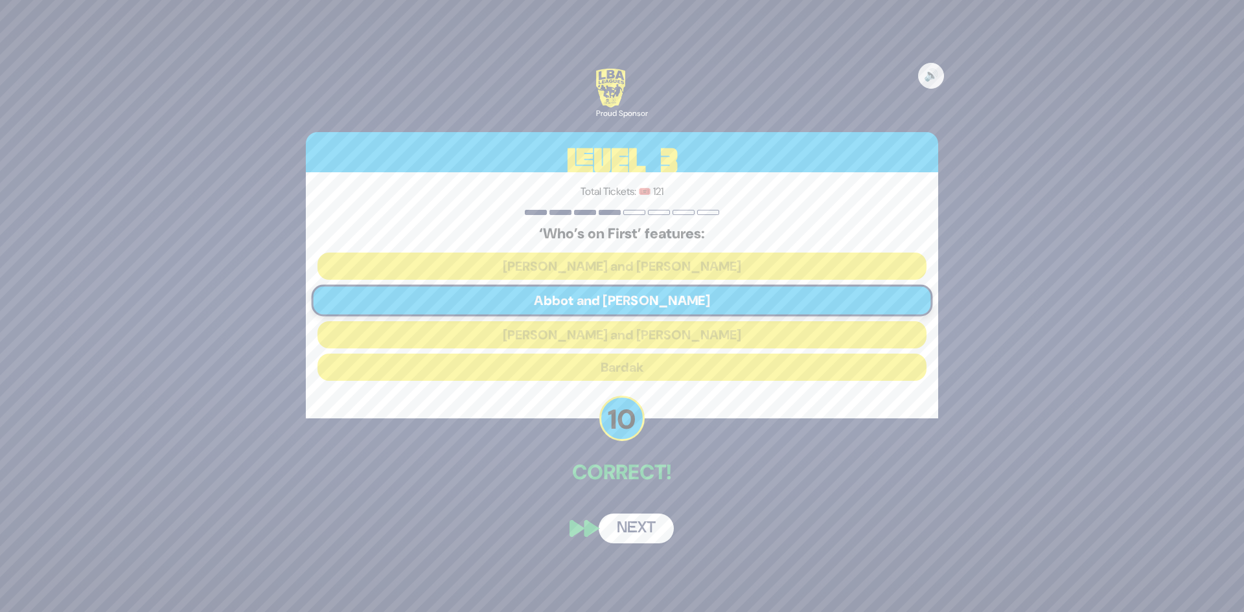
click at [635, 528] on button "Next" at bounding box center [636, 529] width 75 height 30
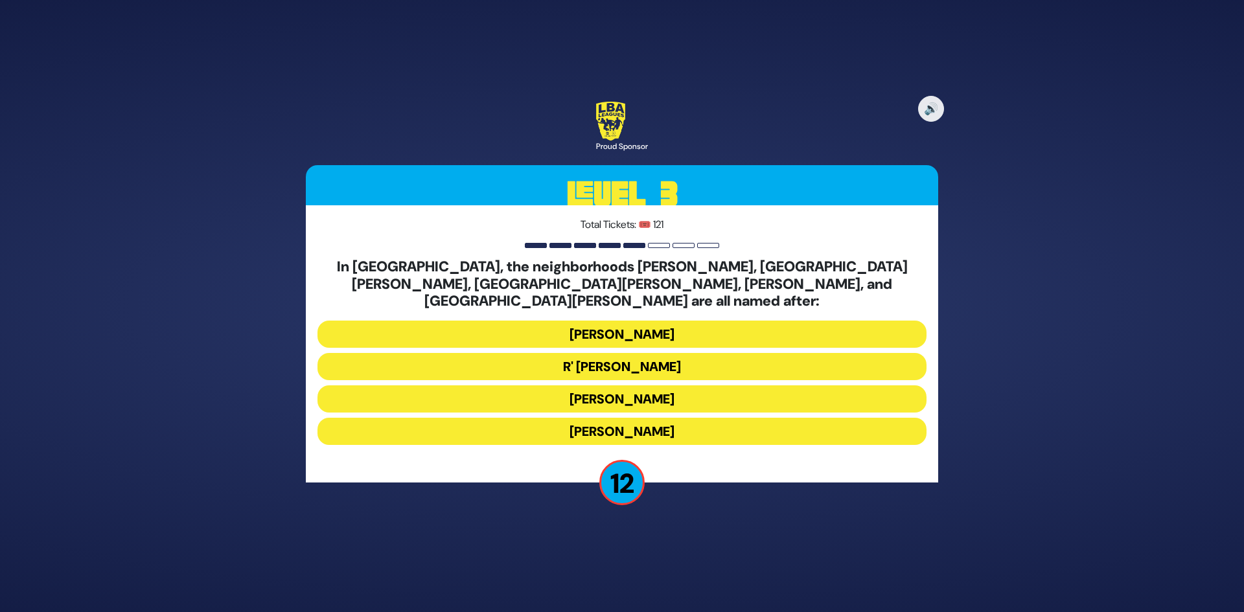
click at [612, 396] on button "Moses Montefiore" at bounding box center [621, 398] width 609 height 27
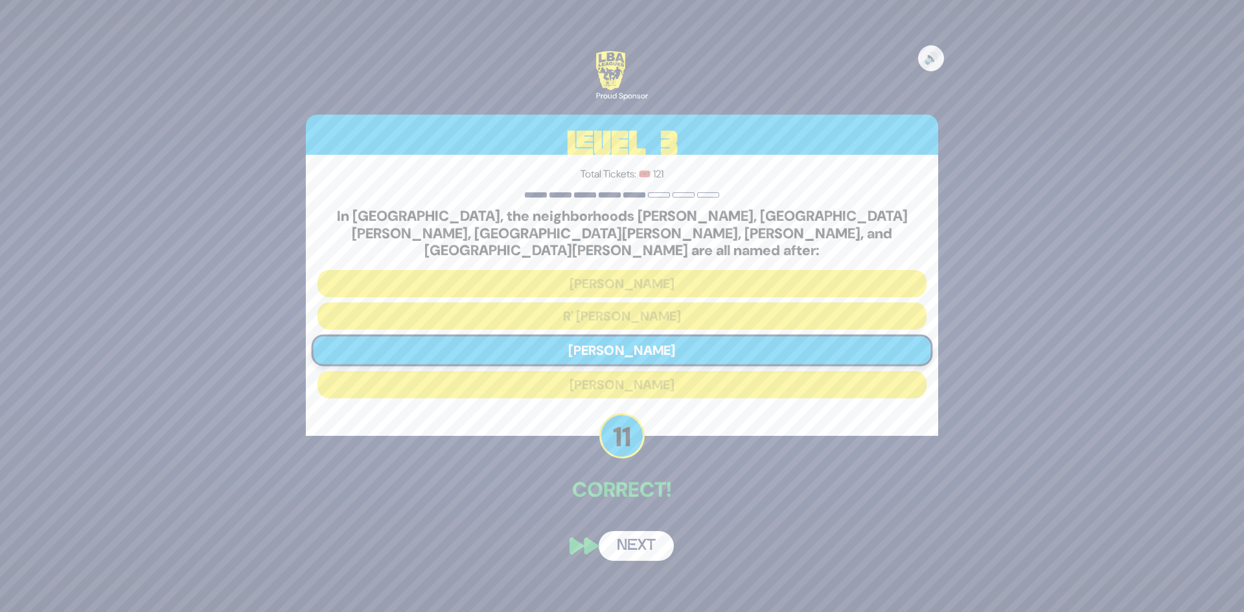
click at [636, 531] on button "Next" at bounding box center [636, 546] width 75 height 30
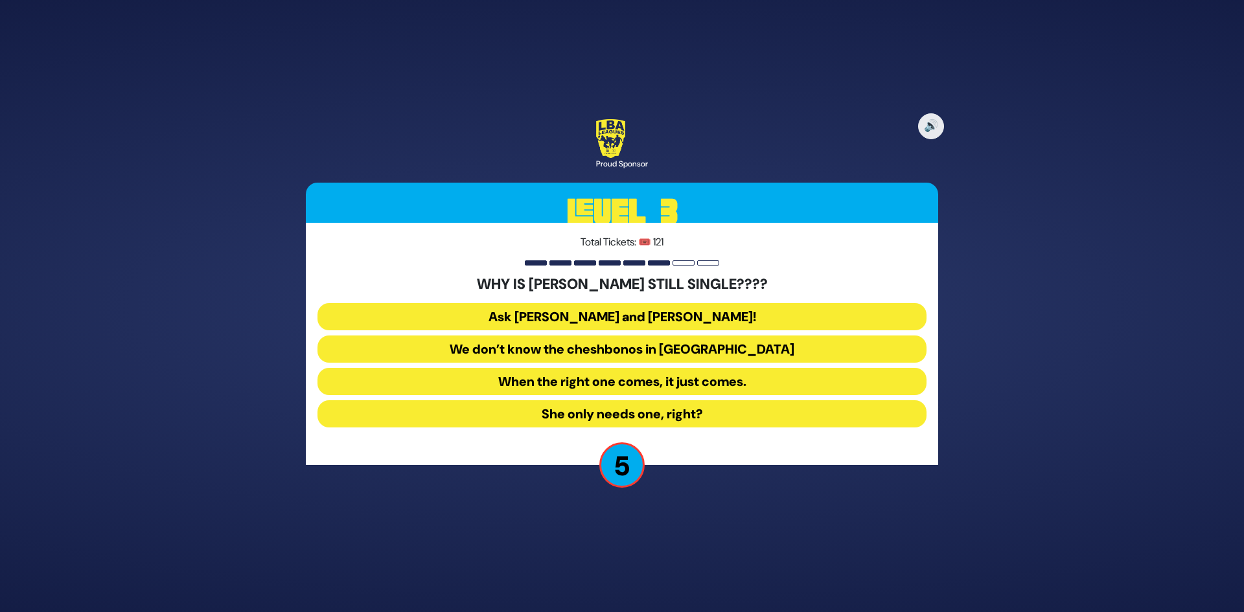
click at [604, 317] on button "Ask Bracha Stein and Chani Judowitz!" at bounding box center [621, 316] width 609 height 27
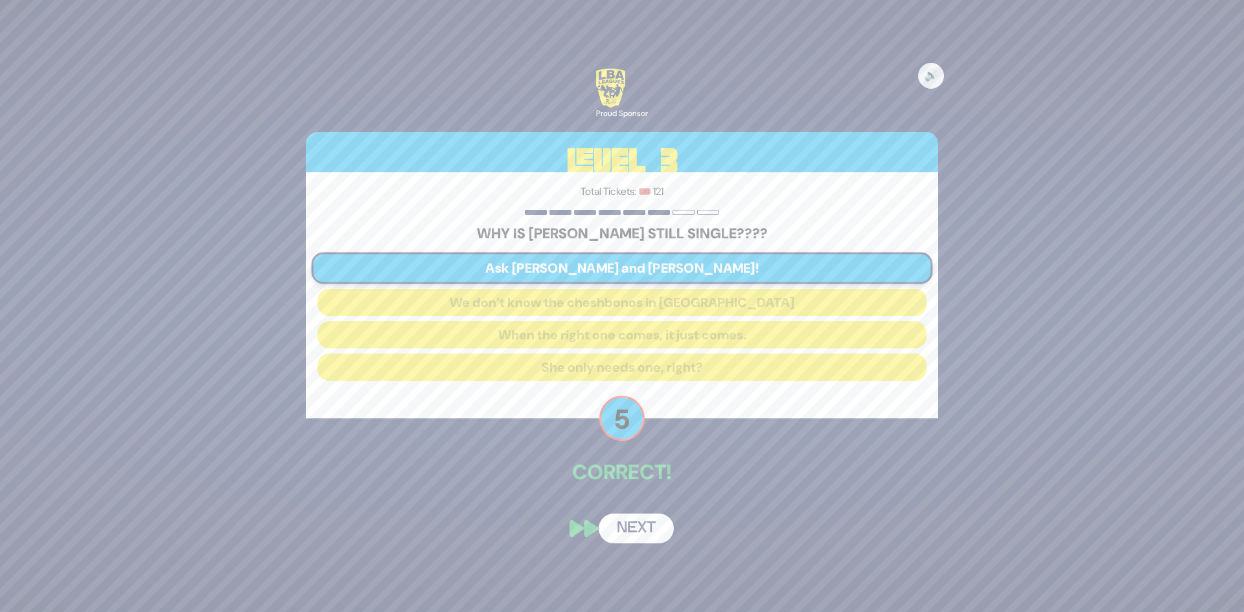
click at [641, 529] on button "Next" at bounding box center [636, 529] width 75 height 30
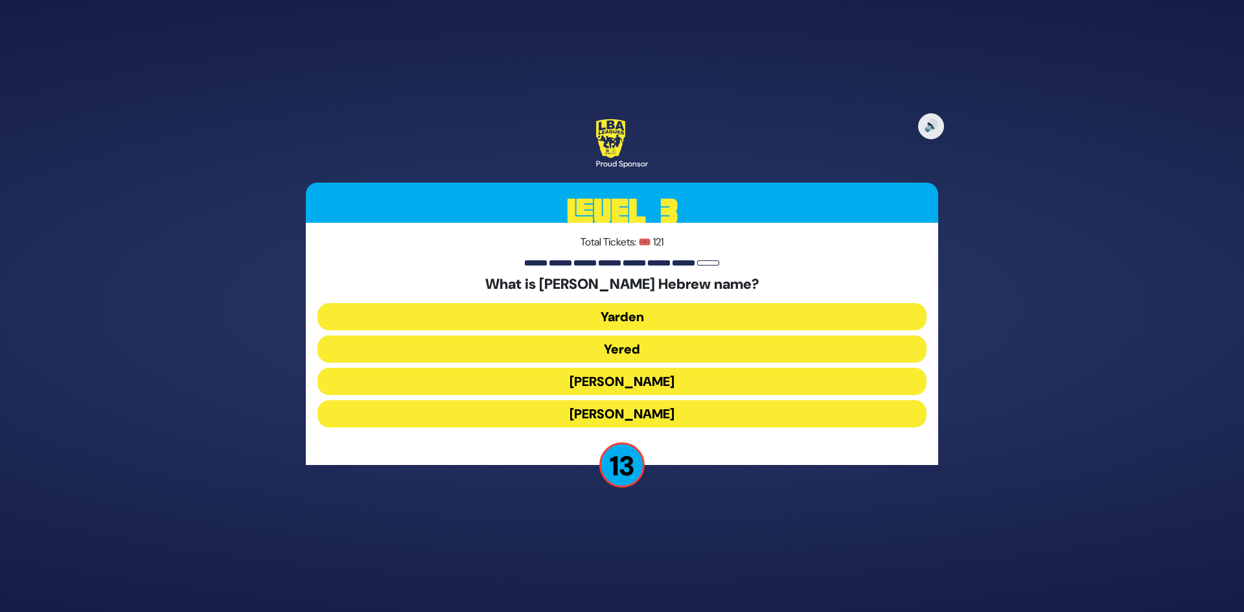
click at [586, 402] on button "Yoel Chaim" at bounding box center [621, 413] width 609 height 27
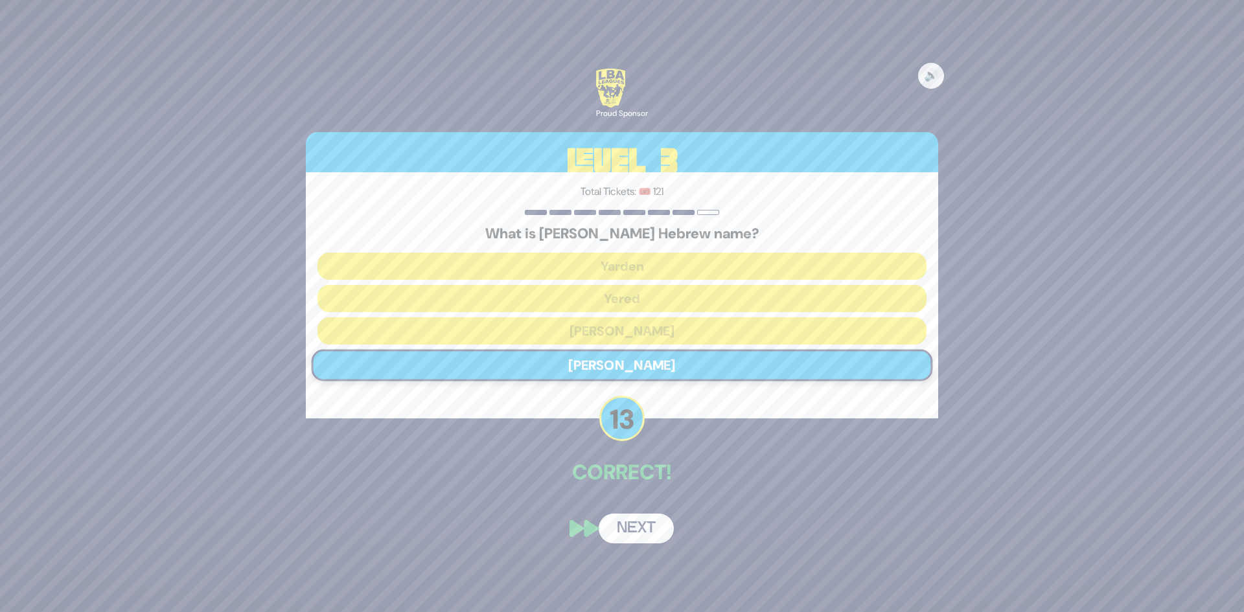
click at [631, 526] on button "Next" at bounding box center [636, 529] width 75 height 30
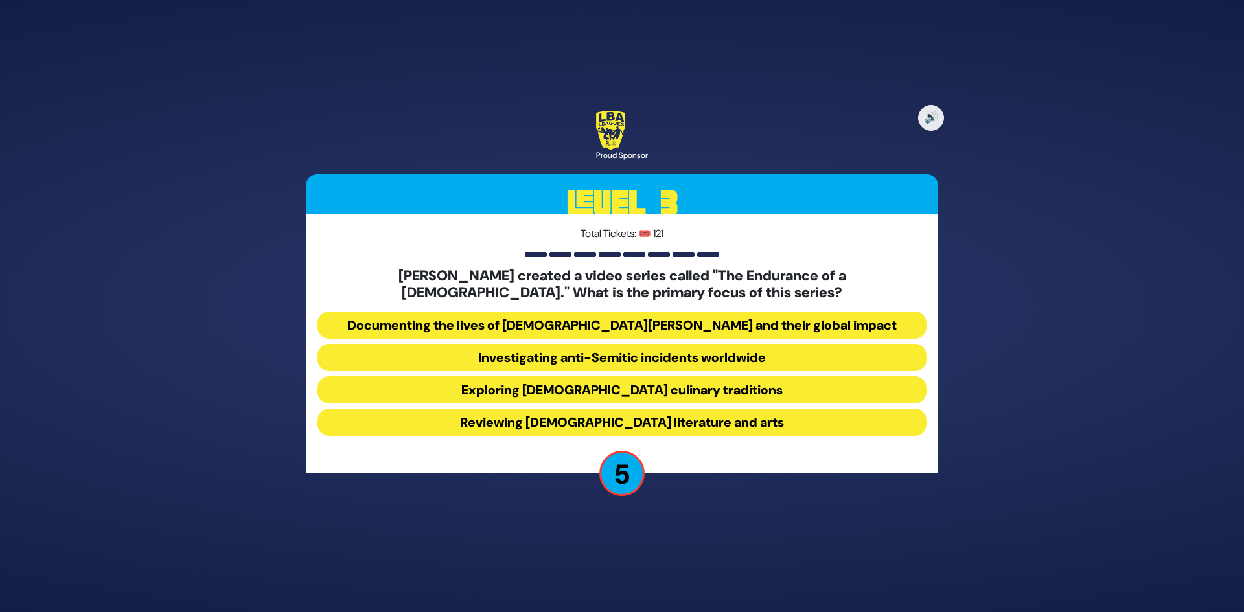
click at [578, 324] on button "Documenting the lives of Chabad Shluchim and their global impact" at bounding box center [621, 325] width 609 height 27
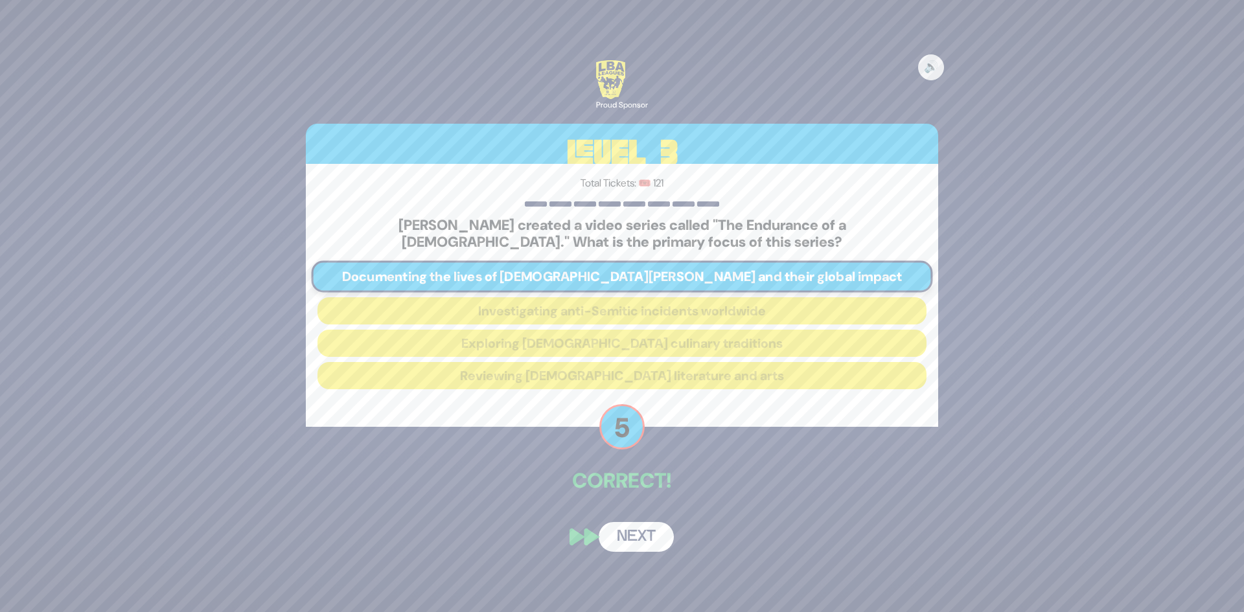
click at [632, 532] on button "Next" at bounding box center [636, 537] width 75 height 30
